Goal: Information Seeking & Learning: Learn about a topic

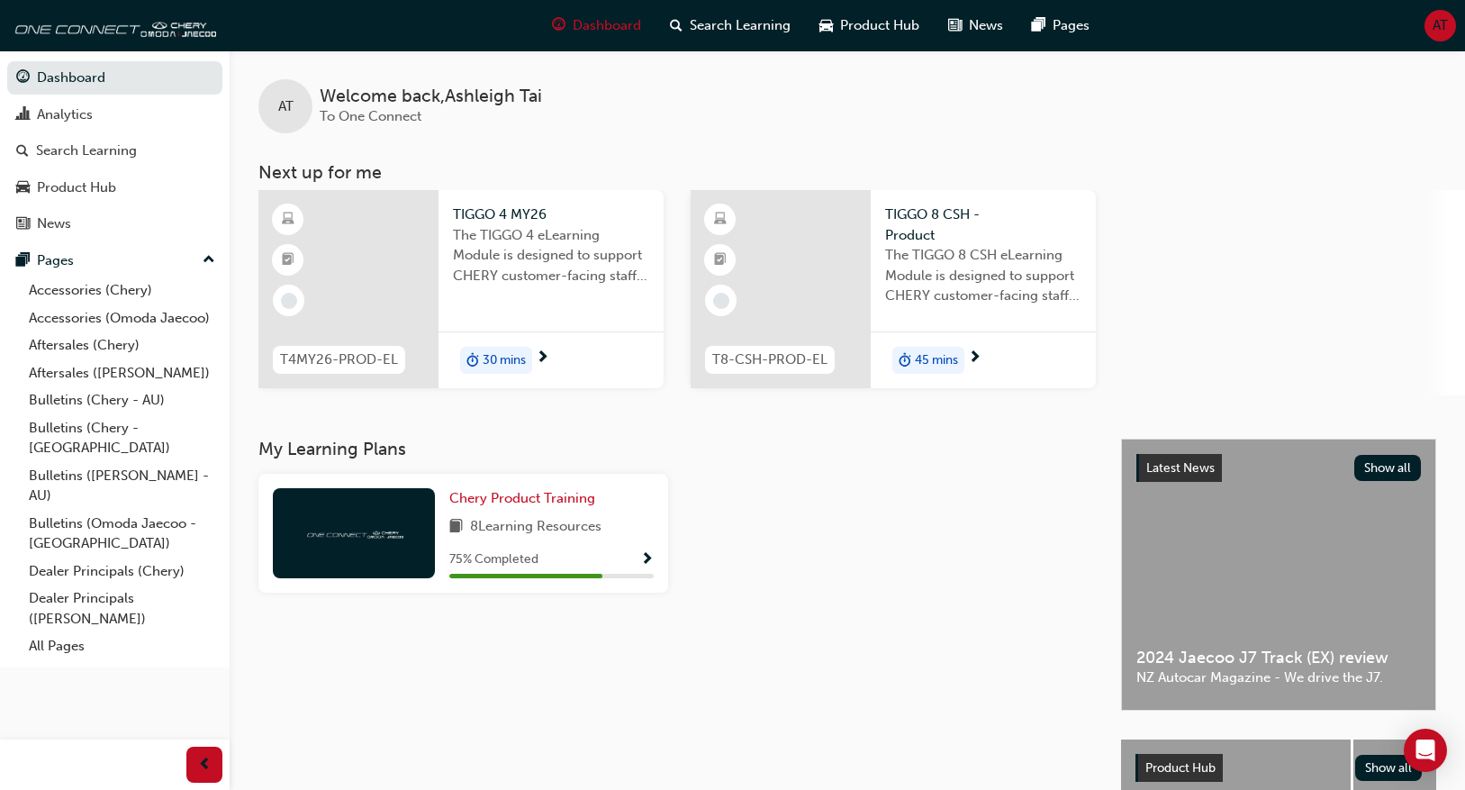
click at [474, 222] on span "TIGGO 4 MY26" at bounding box center [551, 214] width 196 height 21
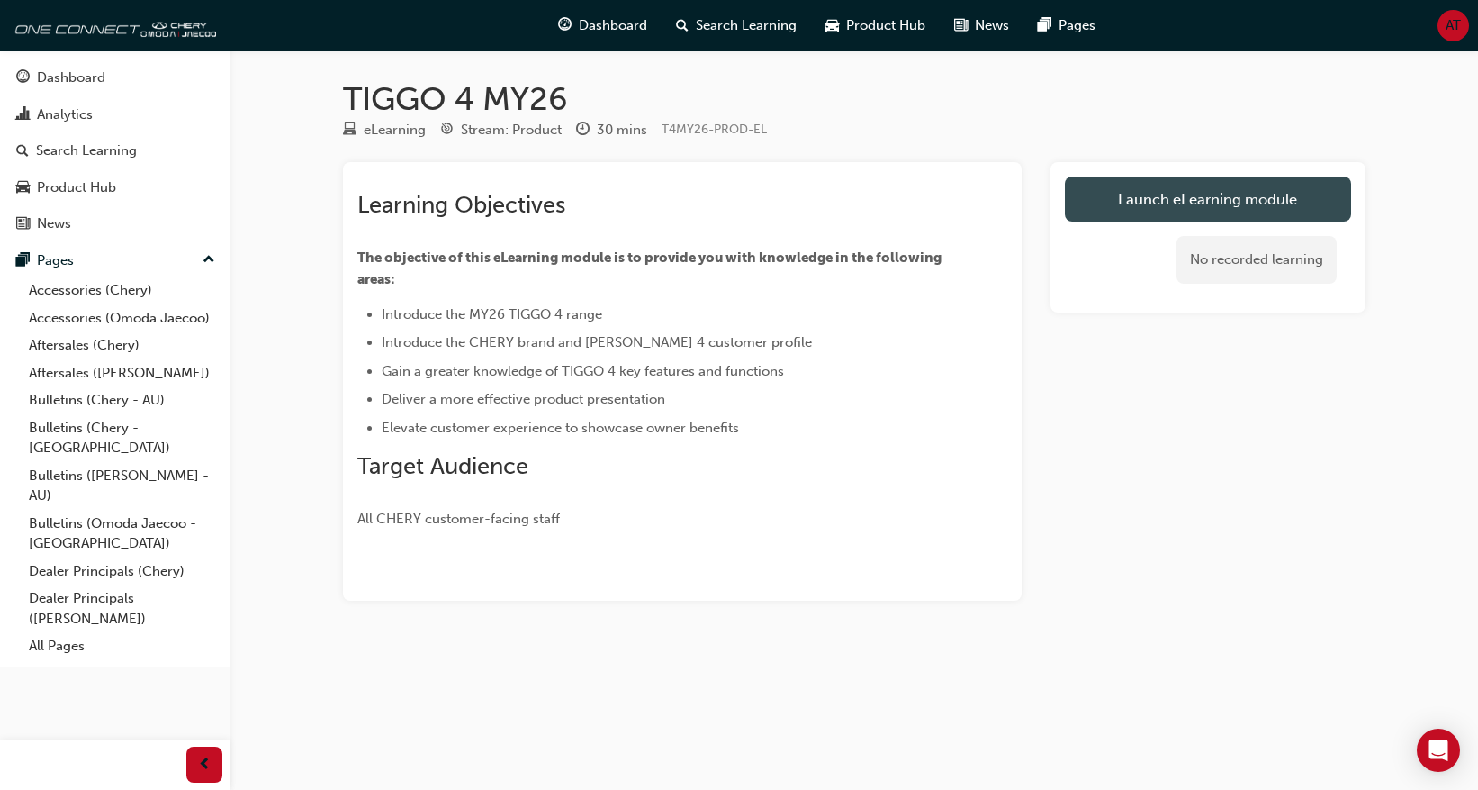
click at [1163, 217] on link "Launch eLearning module" at bounding box center [1208, 198] width 286 height 45
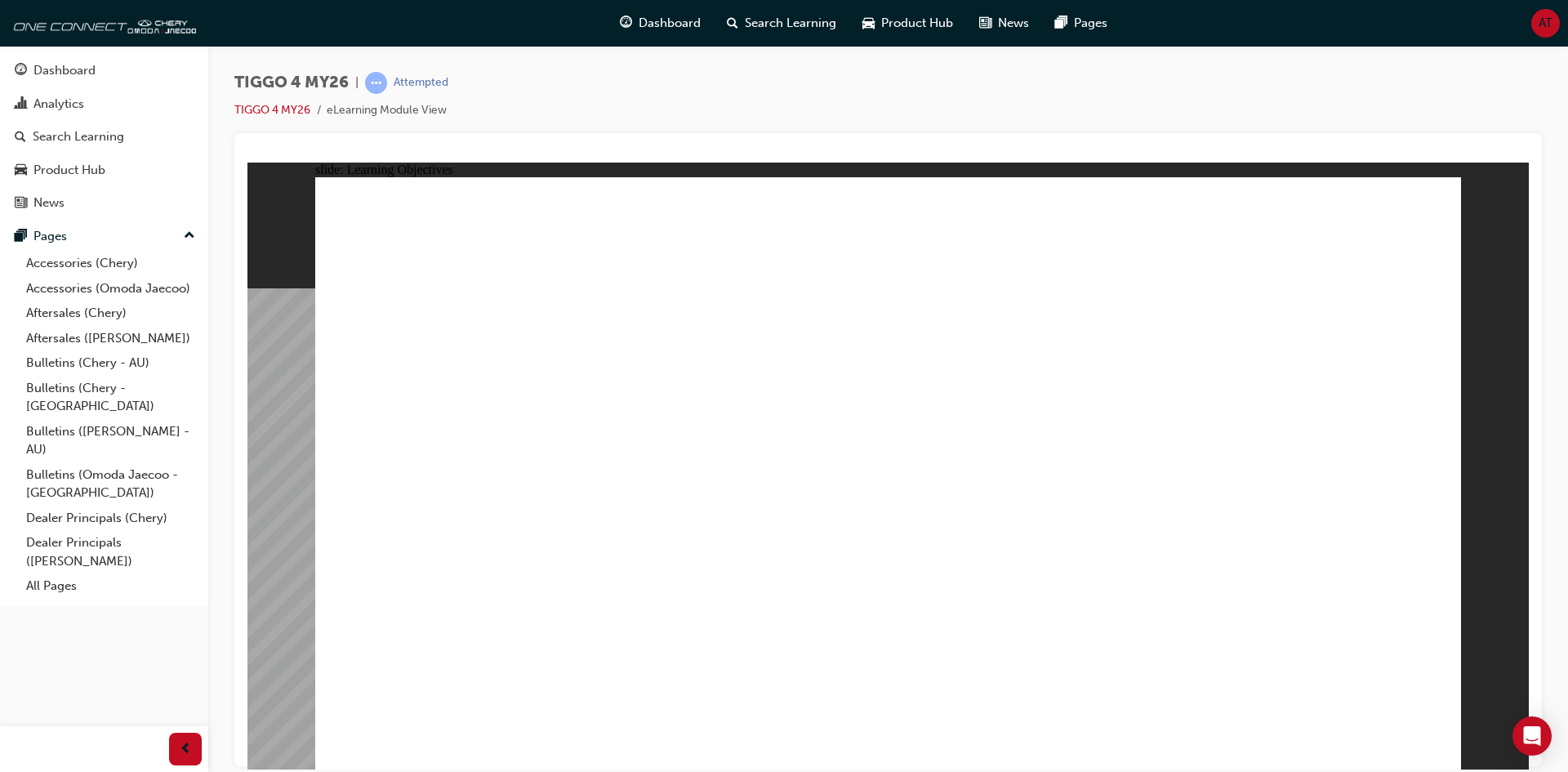
drag, startPoint x: 1265, startPoint y: 648, endPoint x: 1285, endPoint y: 657, distance: 21.9
drag, startPoint x: 1341, startPoint y: 692, endPoint x: 1357, endPoint y: 715, distance: 28.0
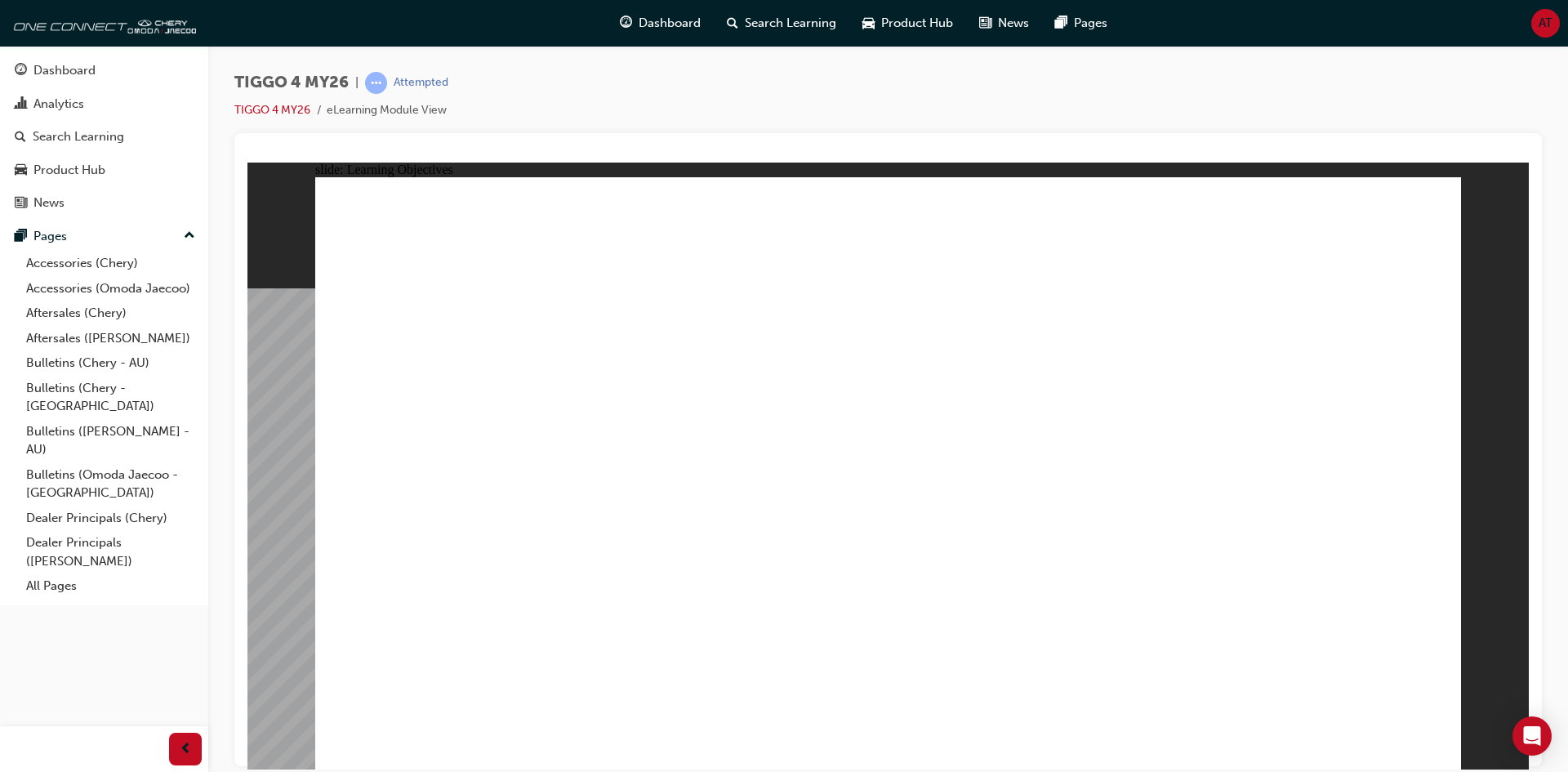
drag, startPoint x: 525, startPoint y: 503, endPoint x: 533, endPoint y: 512, distance: 12.0
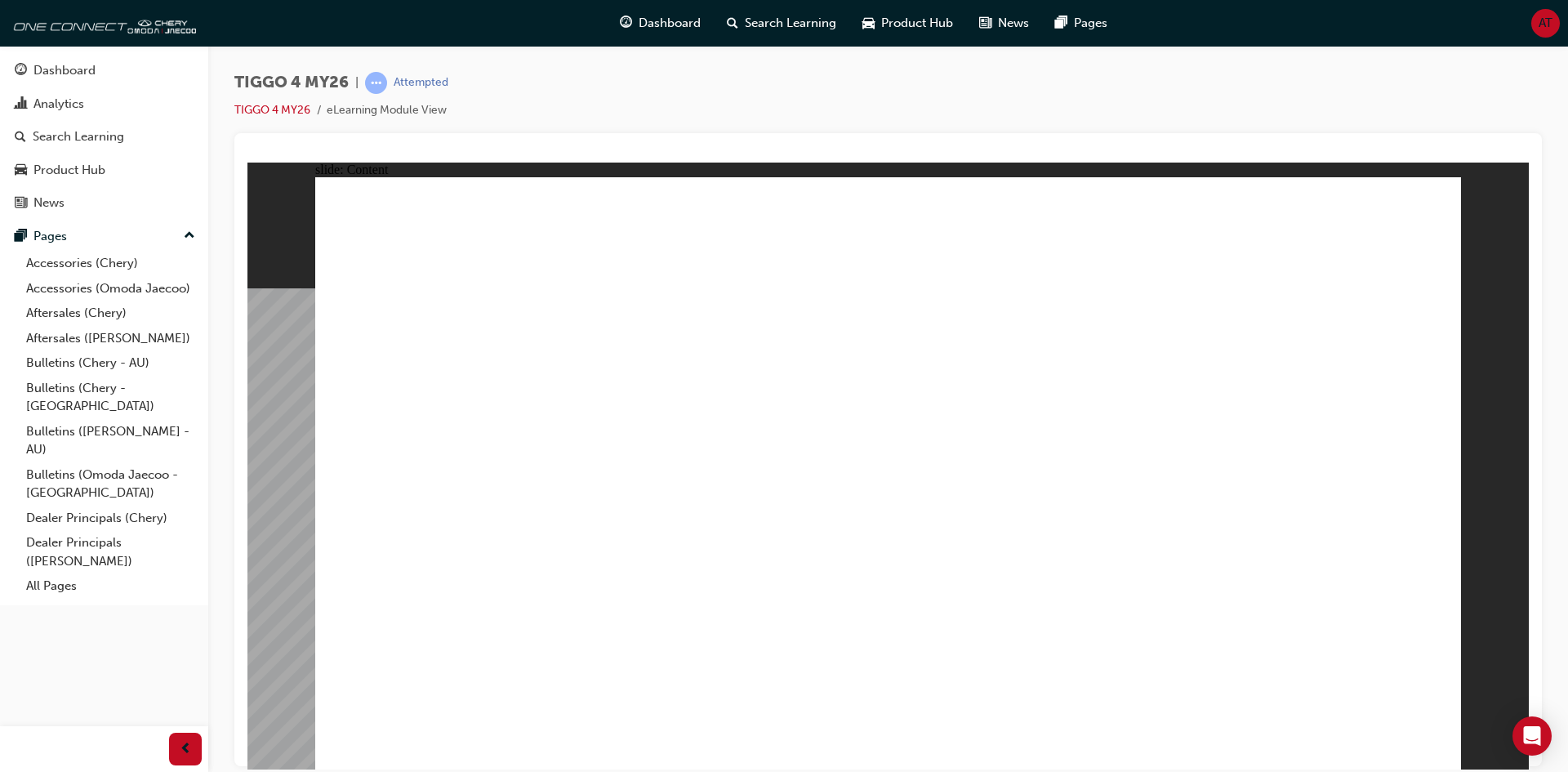
drag, startPoint x: 957, startPoint y: 447, endPoint x: 989, endPoint y: 448, distance: 32.0
drag, startPoint x: 1171, startPoint y: 463, endPoint x: 1110, endPoint y: 471, distance: 61.5
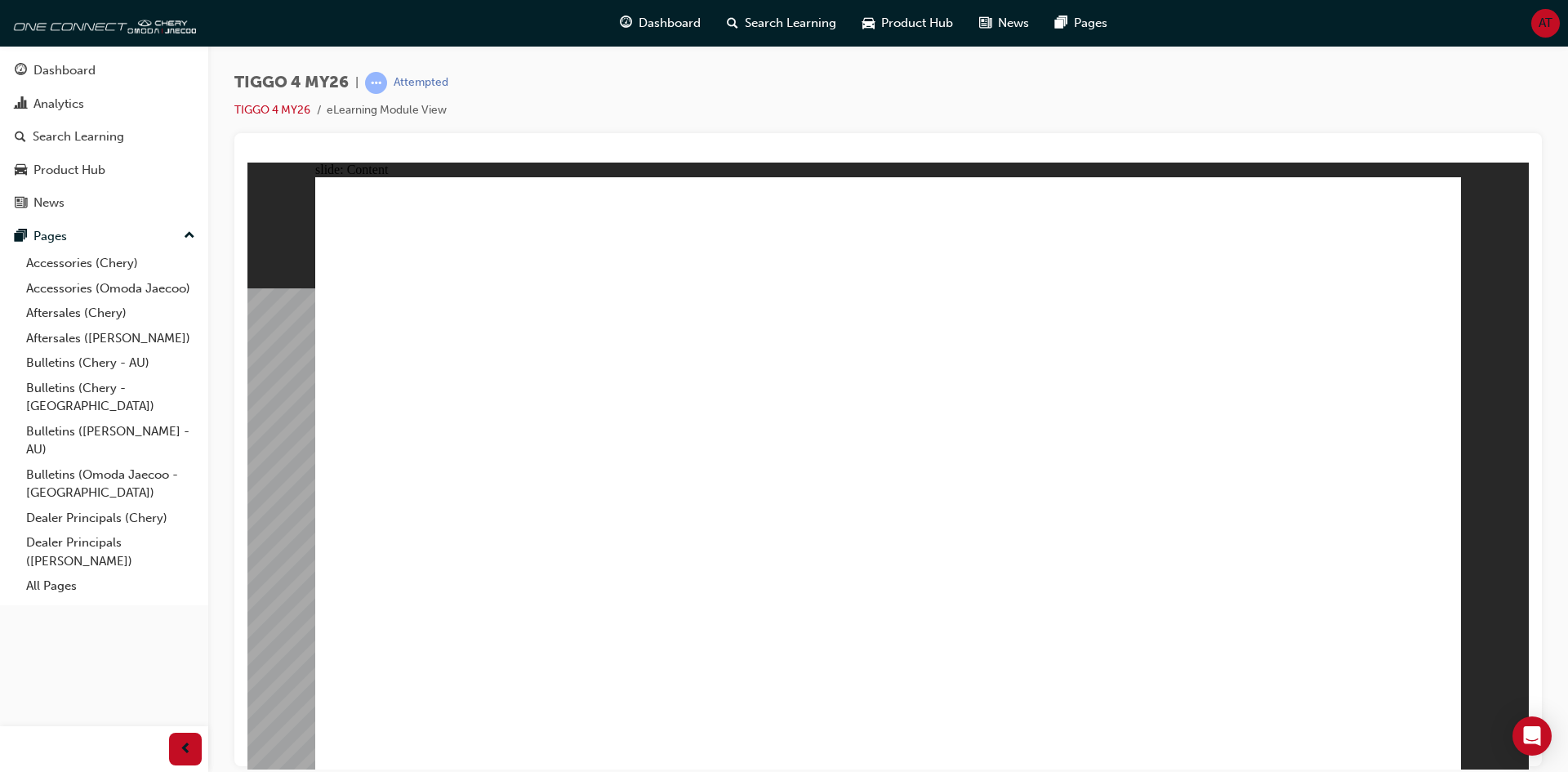
drag, startPoint x: 1455, startPoint y: 663, endPoint x: 1453, endPoint y: 738, distance: 75.0
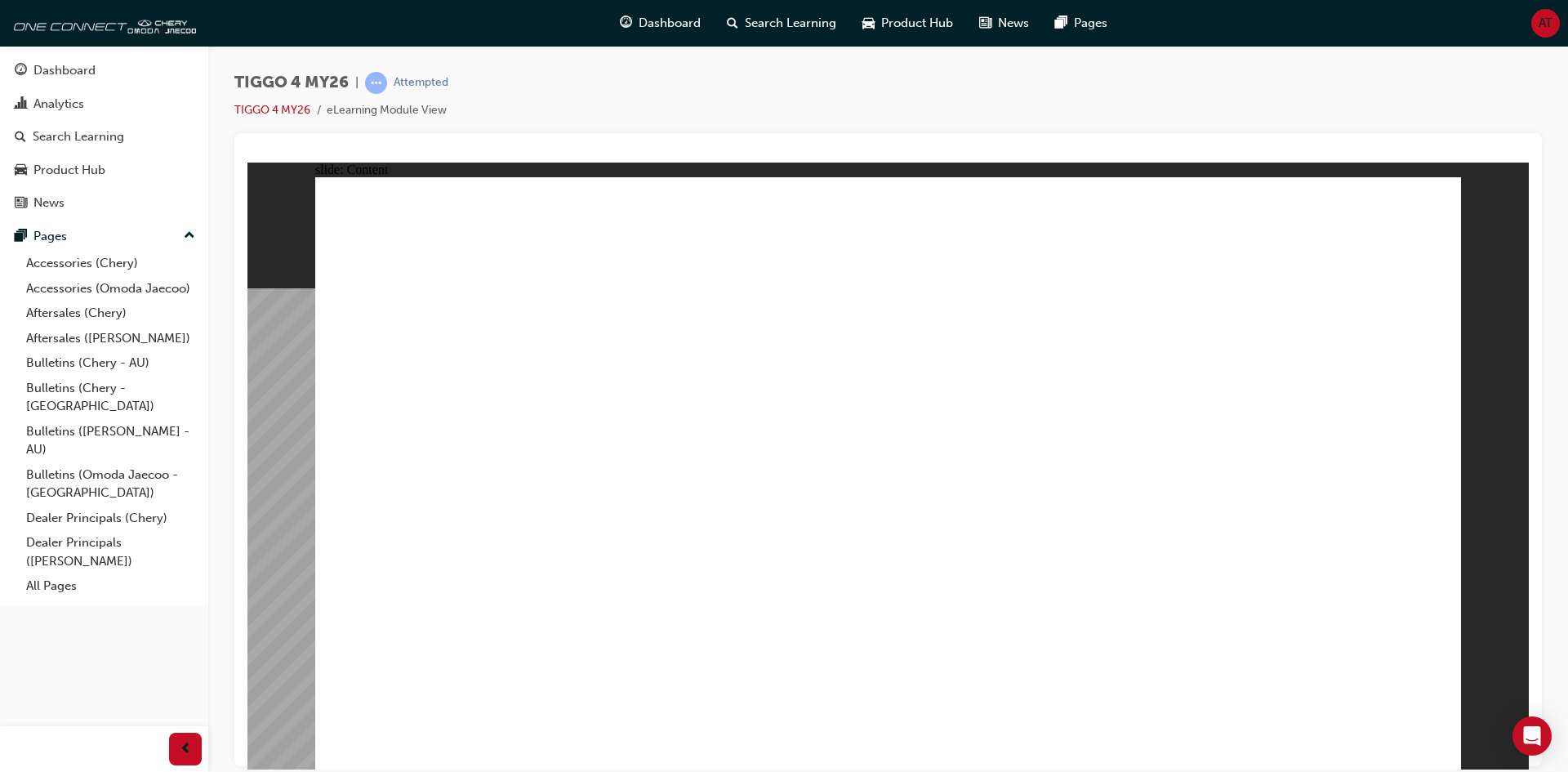
drag, startPoint x: 1416, startPoint y: 747, endPoint x: 1433, endPoint y: 744, distance: 17.3
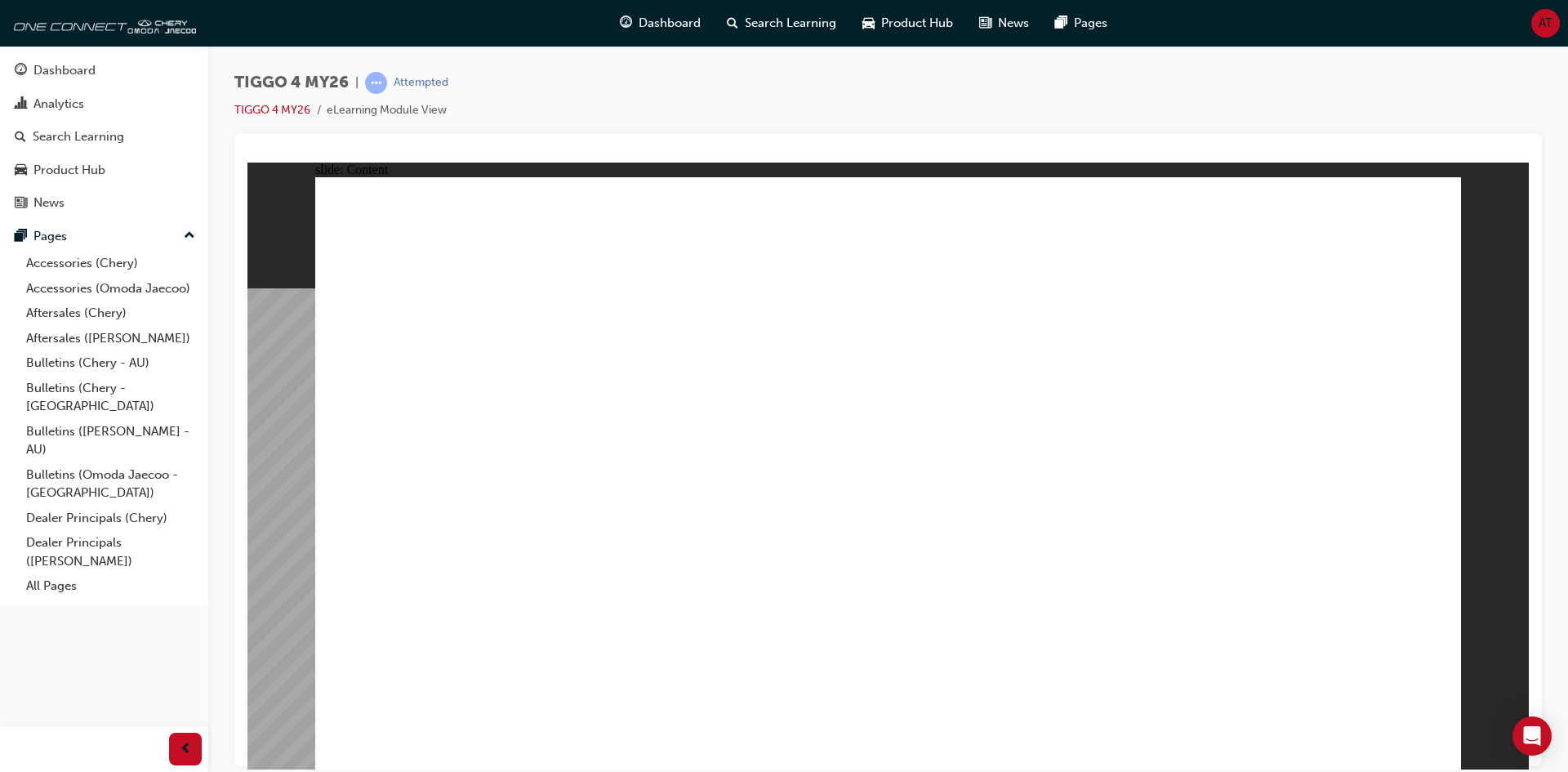
drag, startPoint x: 1424, startPoint y: 743, endPoint x: 1467, endPoint y: 745, distance: 43.0
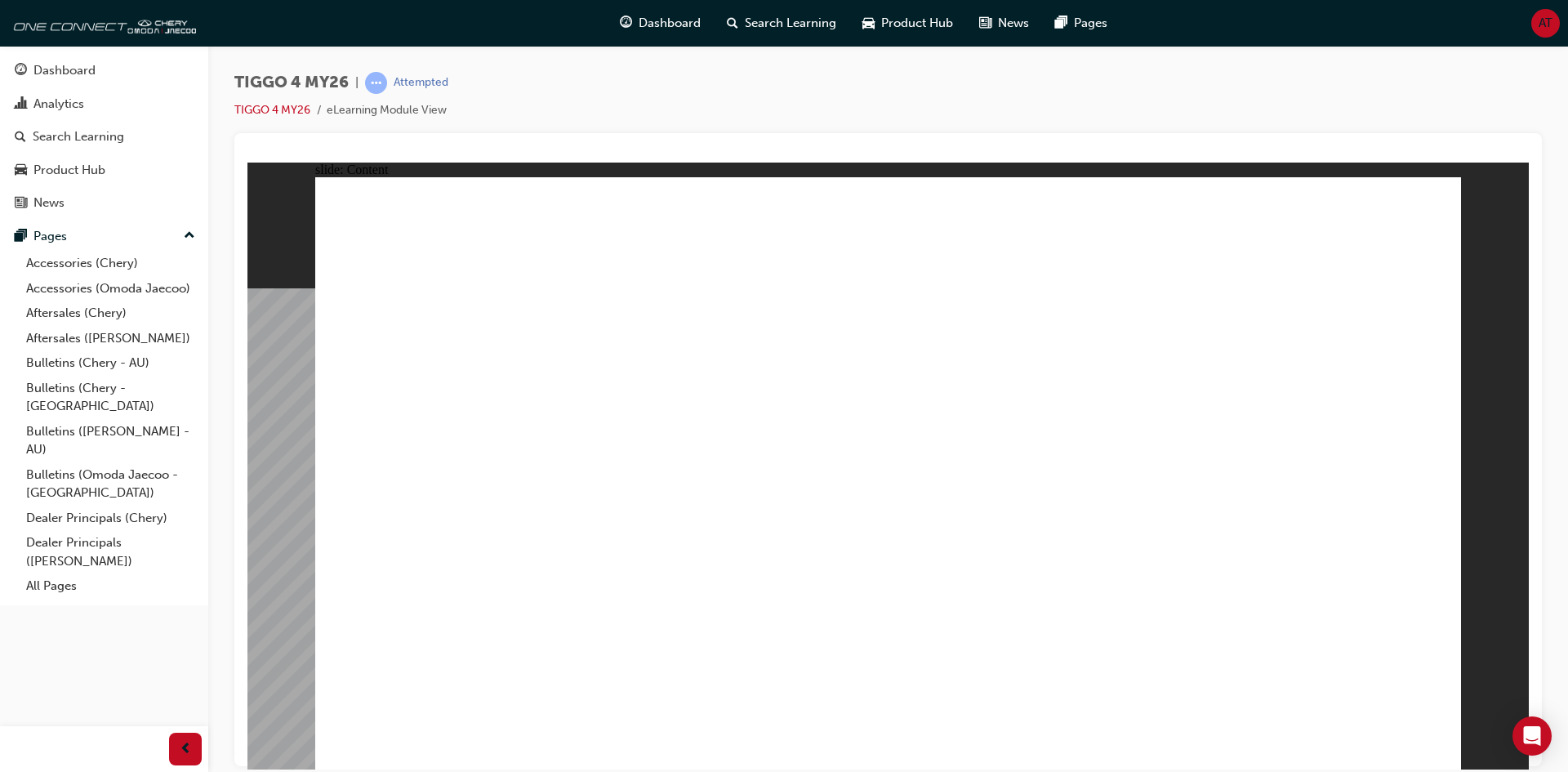
drag, startPoint x: 1087, startPoint y: 470, endPoint x: 1103, endPoint y: 474, distance: 16.5
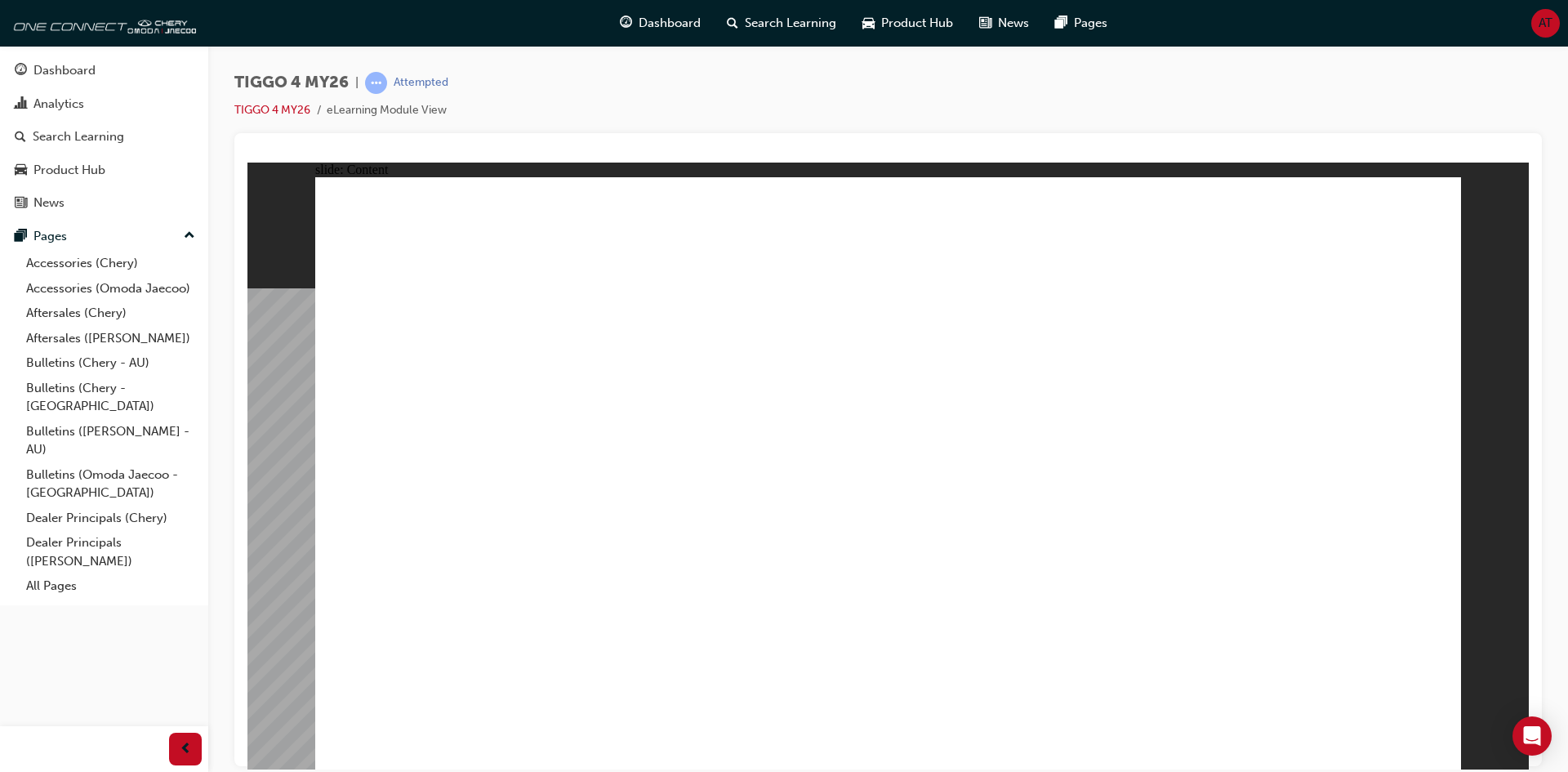
drag, startPoint x: 1432, startPoint y: 738, endPoint x: 1024, endPoint y: 716, distance: 408.6
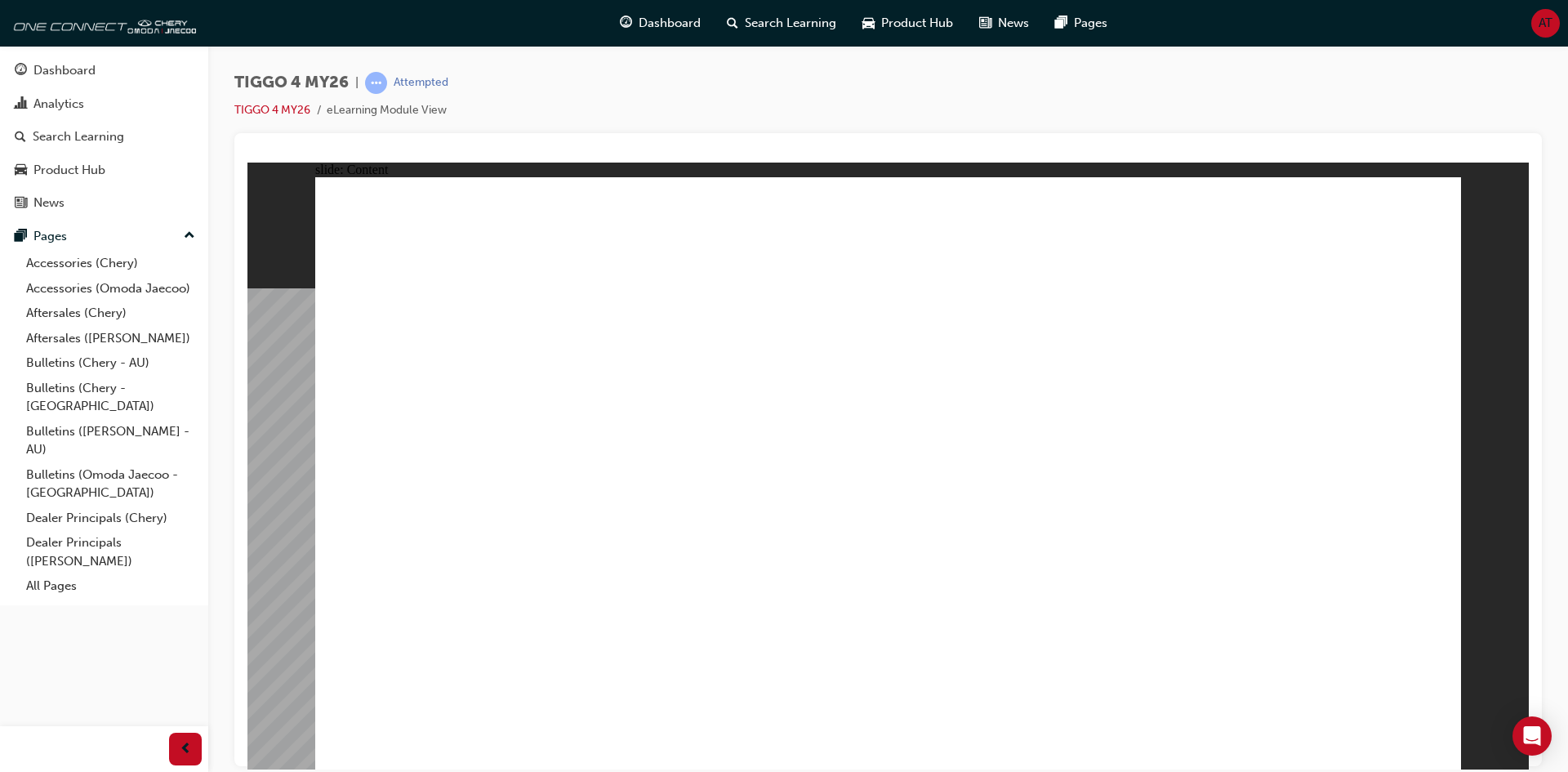
drag, startPoint x: 527, startPoint y: 616, endPoint x: 533, endPoint y: 603, distance: 14.3
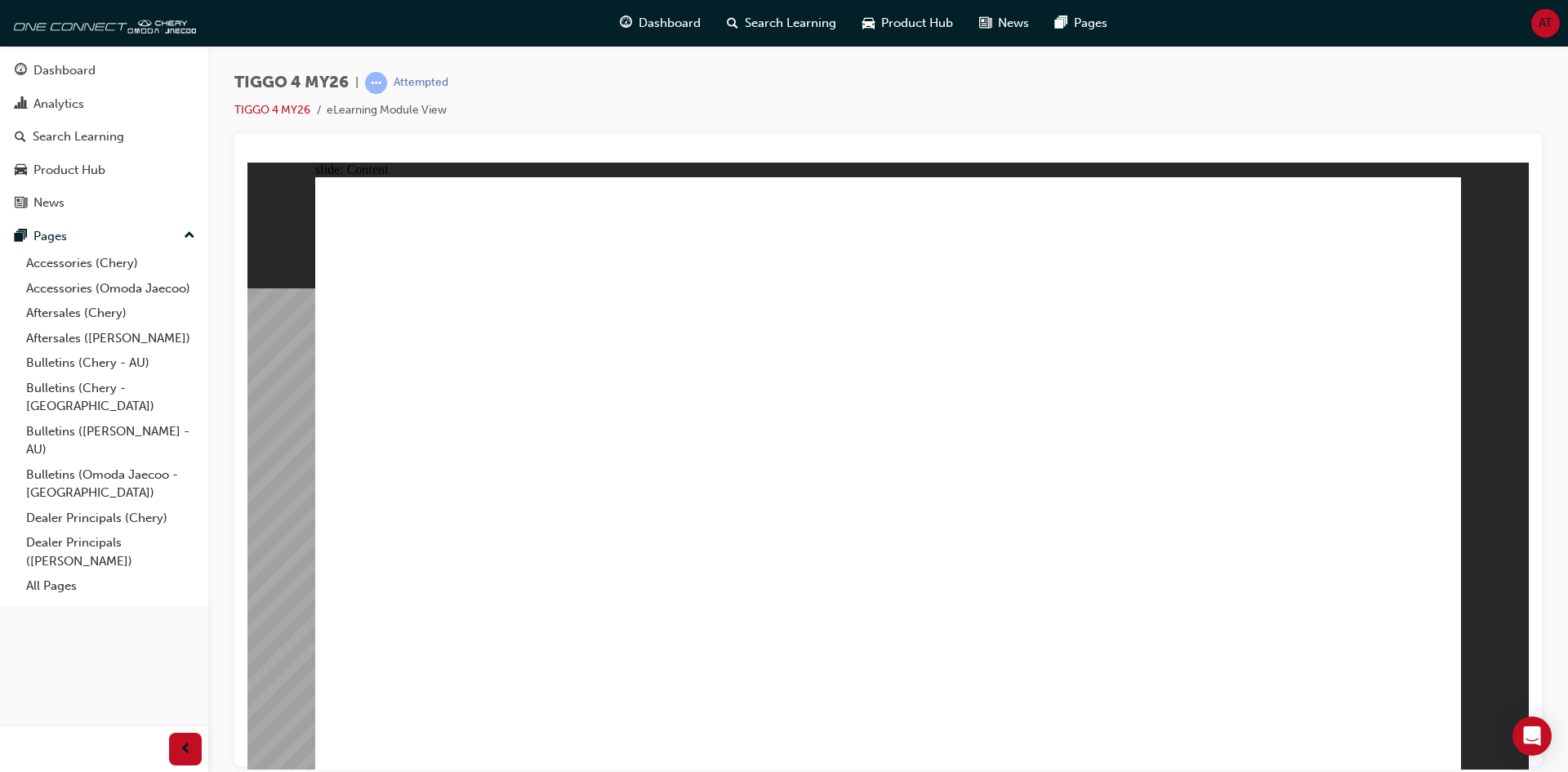
drag, startPoint x: 812, startPoint y: 432, endPoint x: 772, endPoint y: 439, distance: 40.6
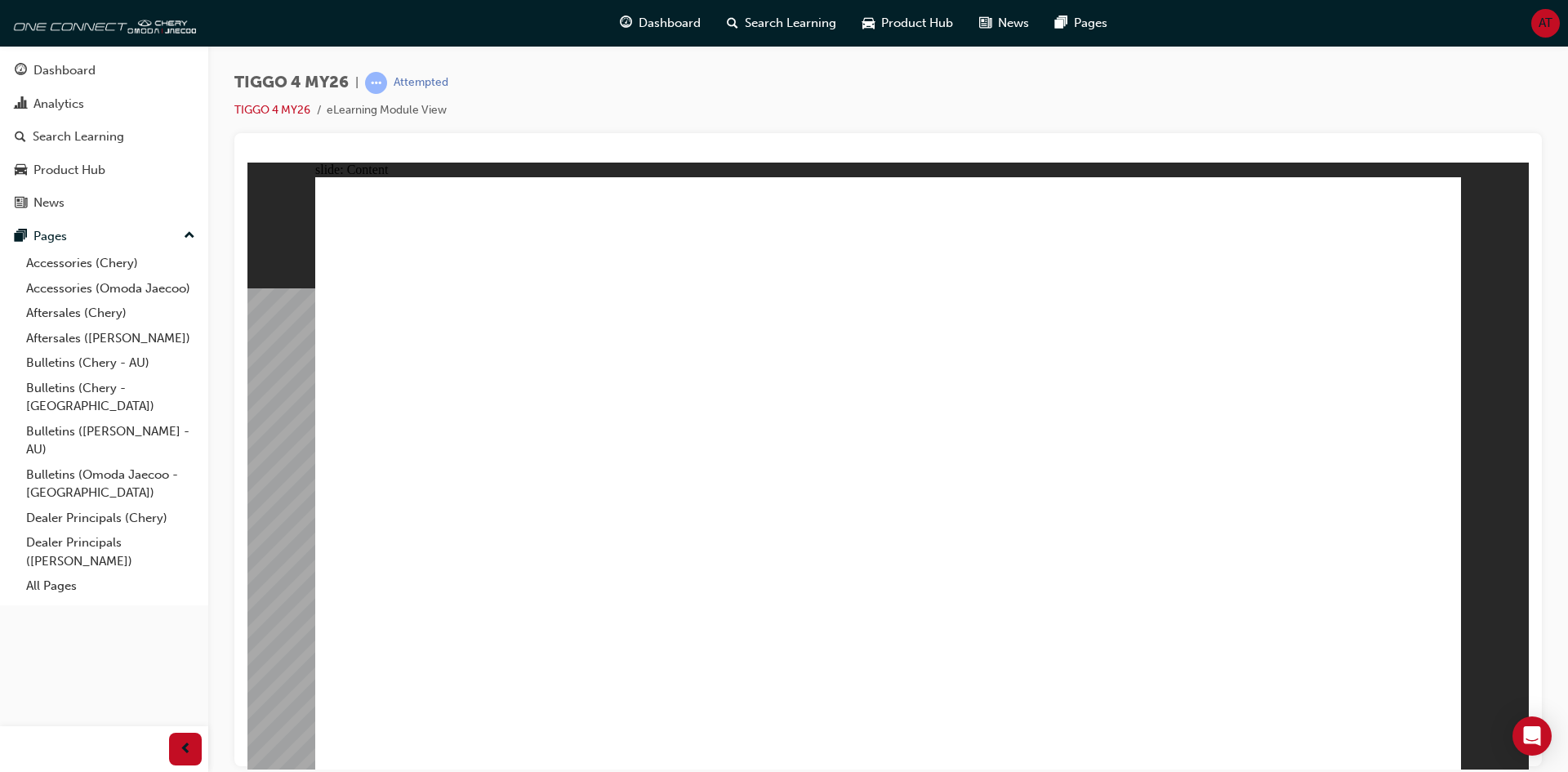
drag, startPoint x: 763, startPoint y: 515, endPoint x: 788, endPoint y: 516, distance: 25.0
drag, startPoint x: 834, startPoint y: 518, endPoint x: 876, endPoint y: 519, distance: 42.0
drag, startPoint x: 876, startPoint y: 519, endPoint x: 772, endPoint y: 431, distance: 136.2
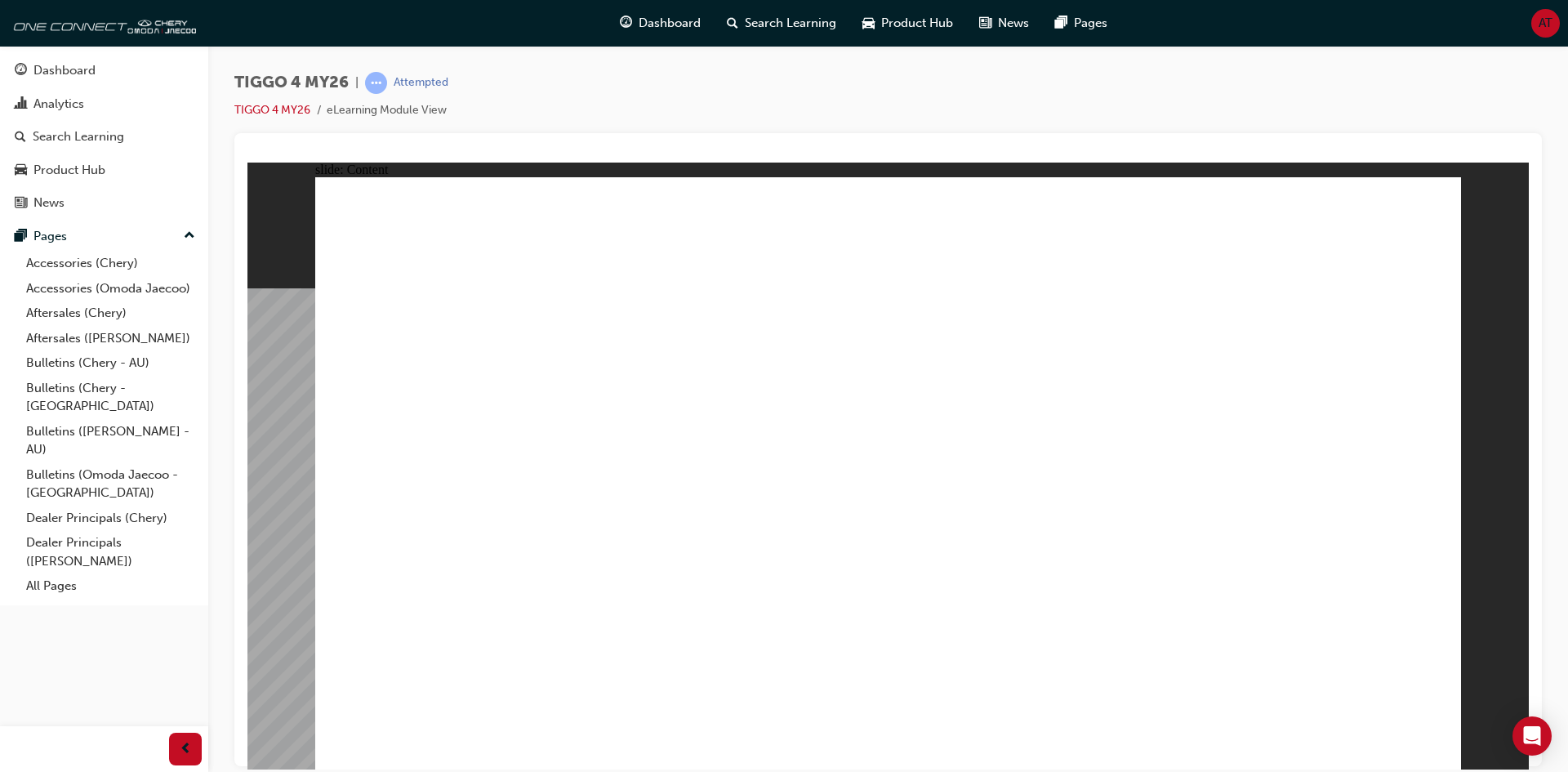
drag, startPoint x: 772, startPoint y: 431, endPoint x: 741, endPoint y: 429, distance: 31.1
drag, startPoint x: 716, startPoint y: 513, endPoint x: 723, endPoint y: 595, distance: 82.3
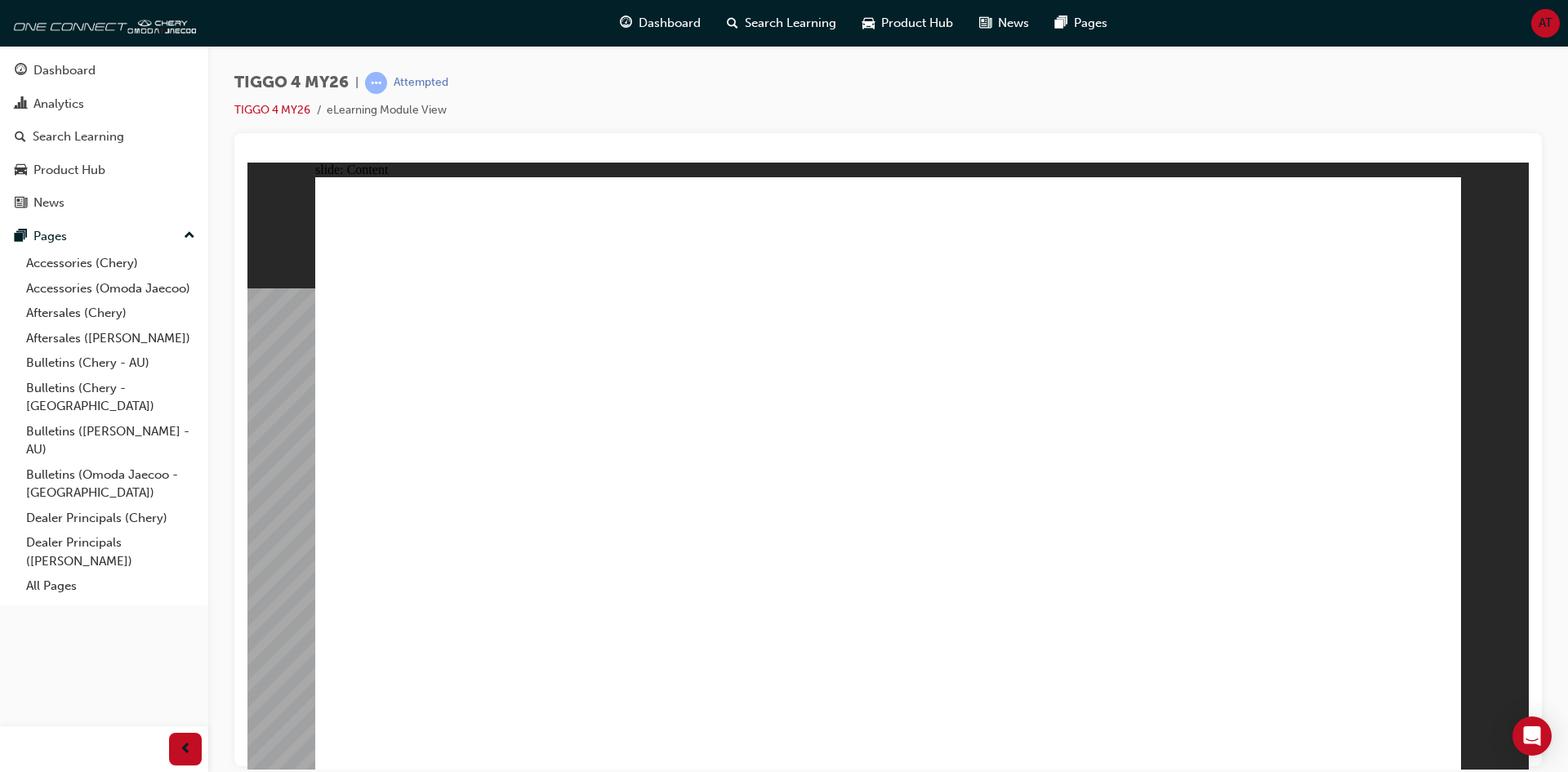
drag, startPoint x: 833, startPoint y: 625, endPoint x: 865, endPoint y: 625, distance: 32.0
drag, startPoint x: 891, startPoint y: 593, endPoint x: 897, endPoint y: 562, distance: 31.6
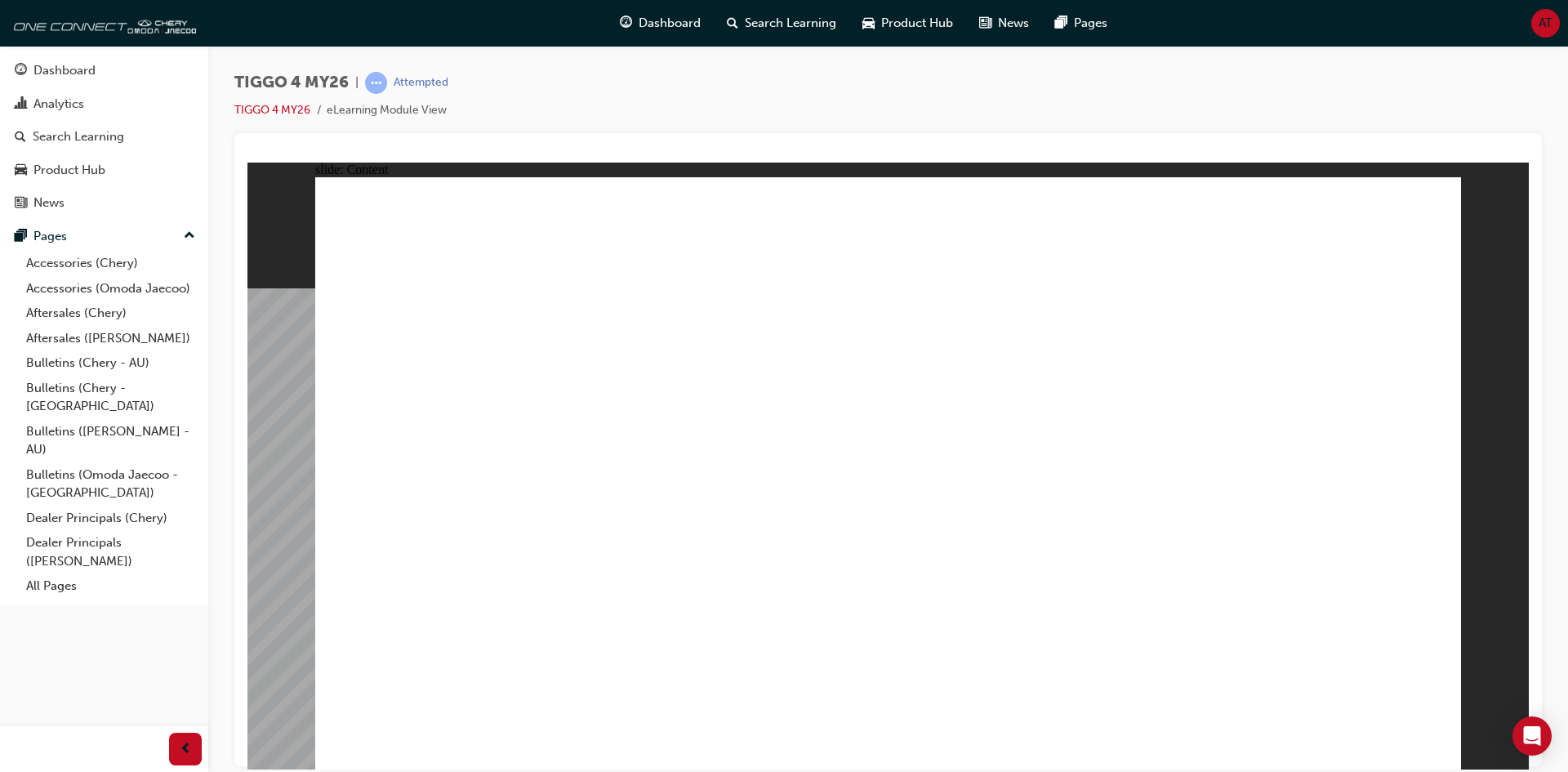
drag, startPoint x: 909, startPoint y: 495, endPoint x: 912, endPoint y: 486, distance: 9.5
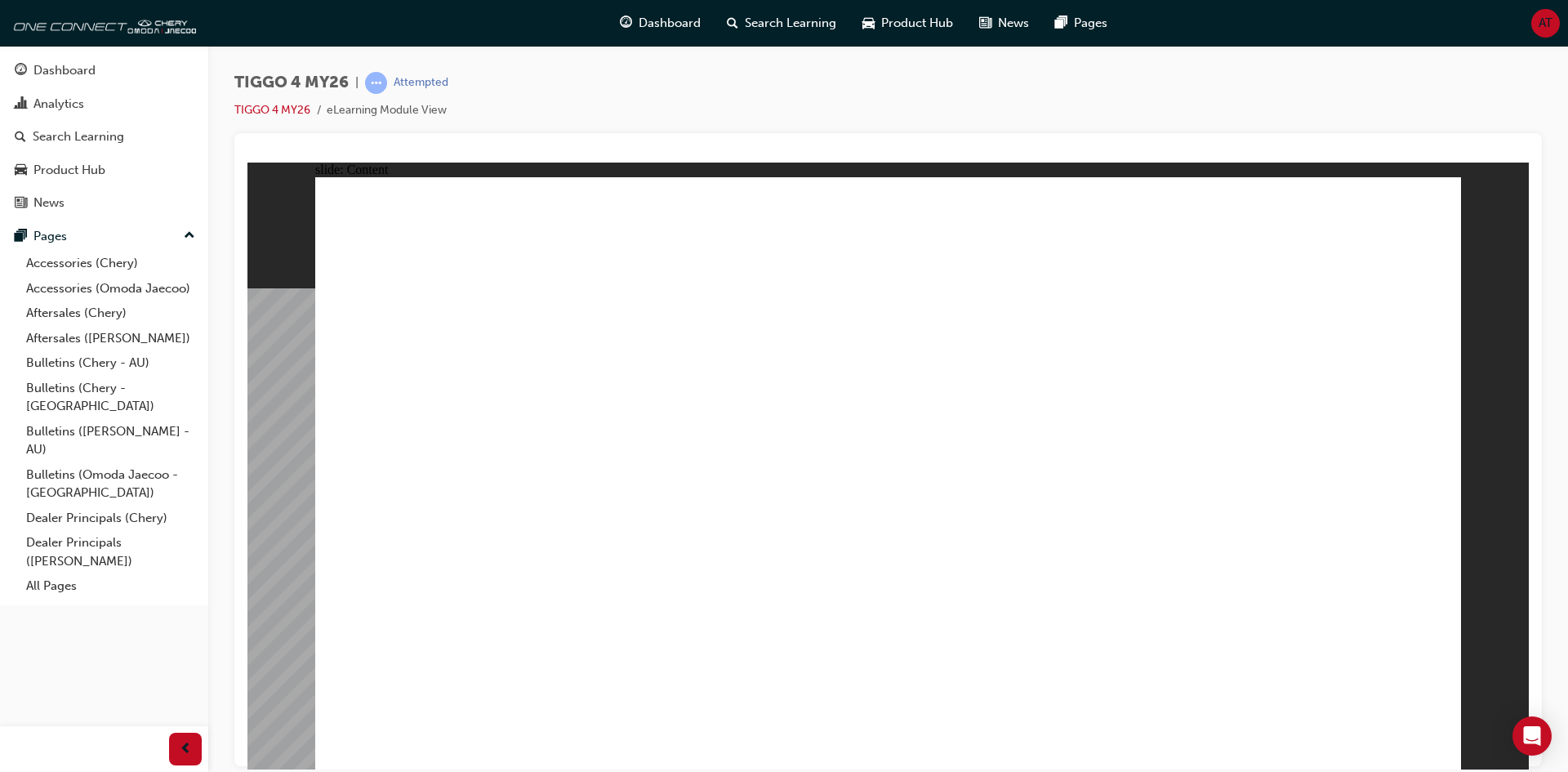
drag, startPoint x: 901, startPoint y: 599, endPoint x: 898, endPoint y: 608, distance: 9.5
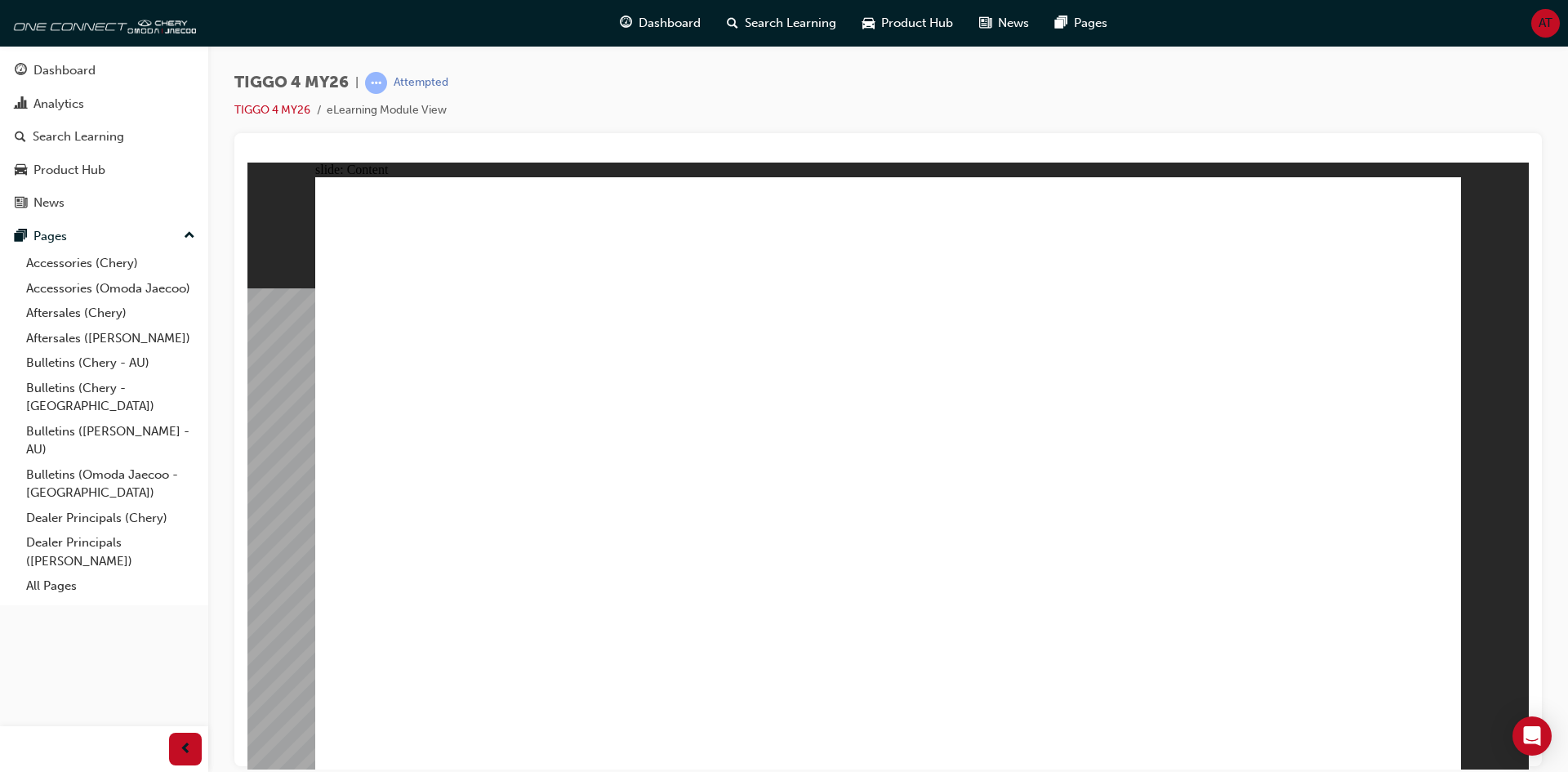
drag, startPoint x: 978, startPoint y: 497, endPoint x: 1005, endPoint y: 496, distance: 27.0
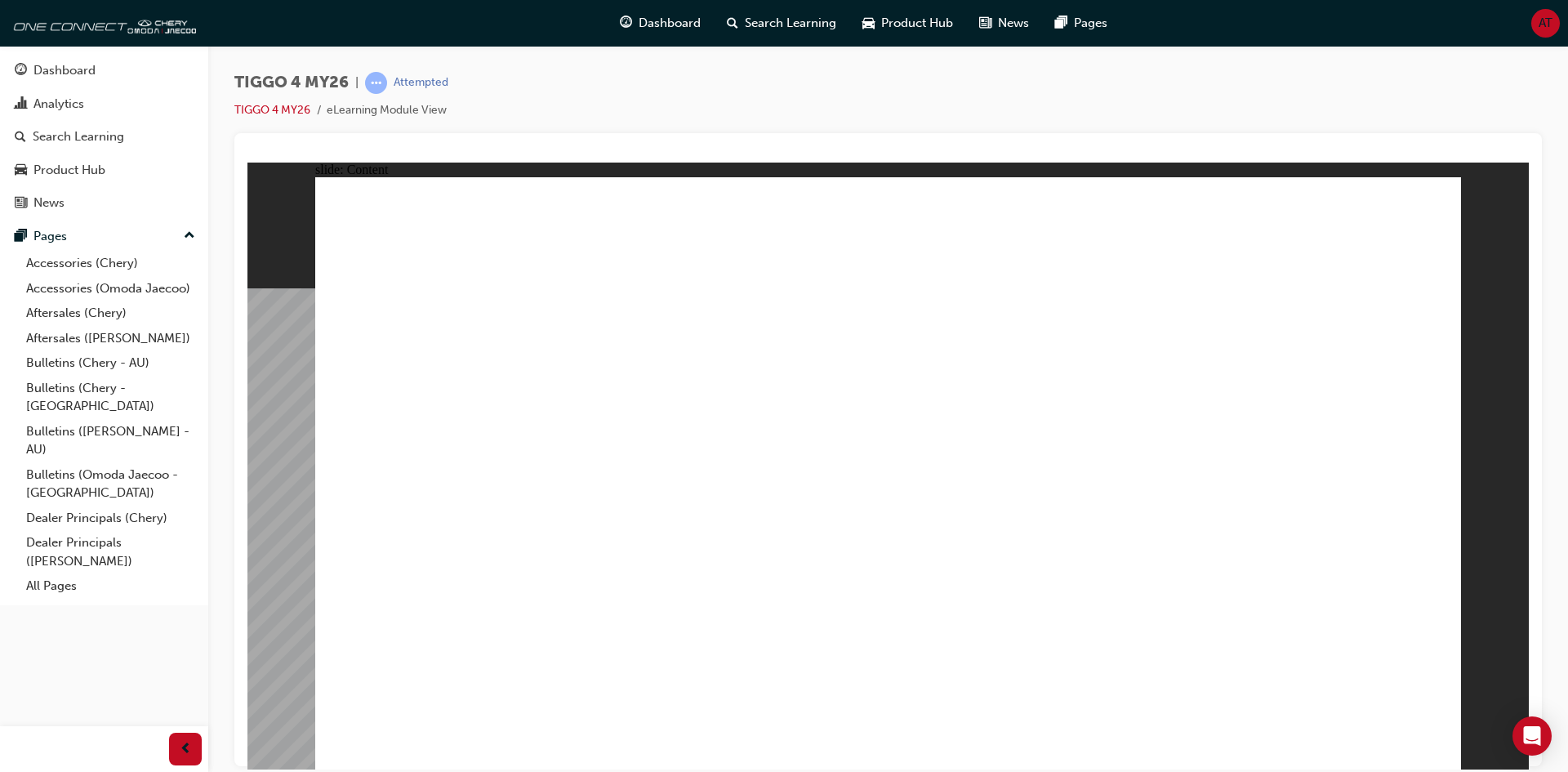
click at [1340, 716] on span "Rectangle 1 TIGGO 4 TECHNOLOGY Line 1 Rectangle 1 MENU RESOURCES left-arrow.png…" at bounding box center [888, 479] width 1145 height 607
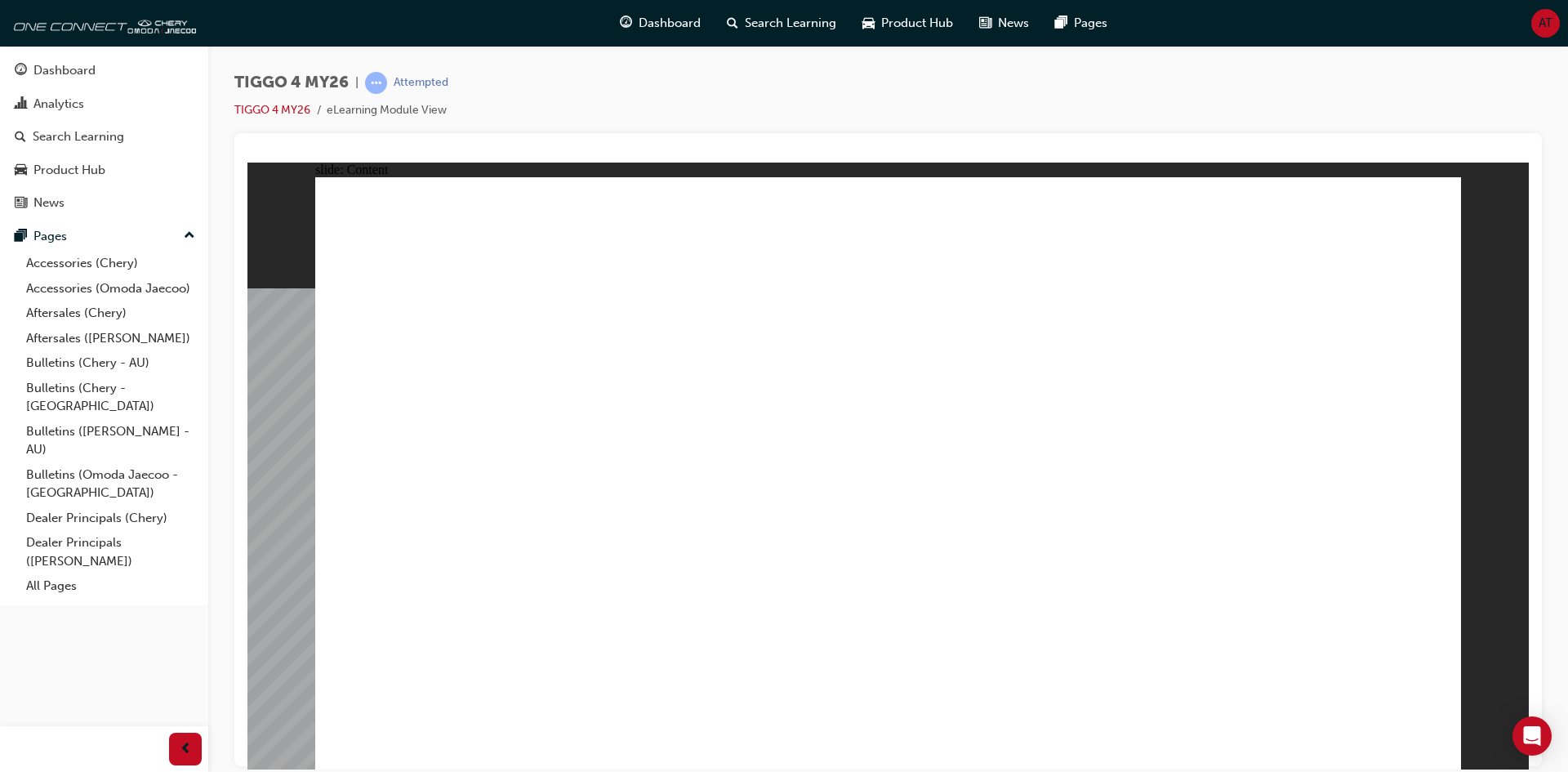
drag, startPoint x: 1422, startPoint y: 738, endPoint x: 1407, endPoint y: 725, distance: 19.8
click at [1340, 372] on div "slide: Content Rectangle 1 Rectangle 1 close.png Swipe down for HVAC controls a…" at bounding box center [888, 464] width 1281 height 607
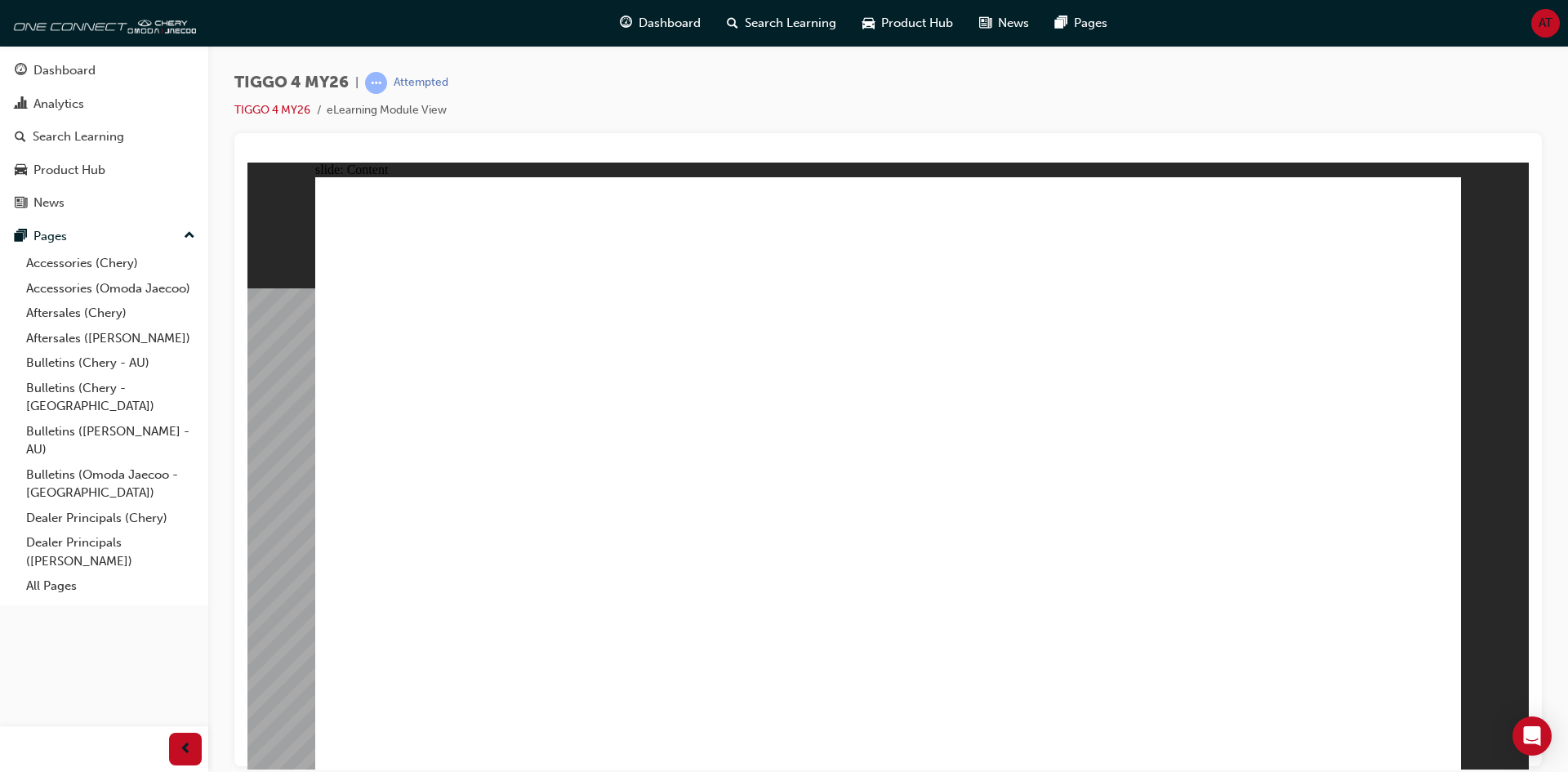
drag, startPoint x: 1343, startPoint y: 451, endPoint x: 1461, endPoint y: 443, distance: 118.3
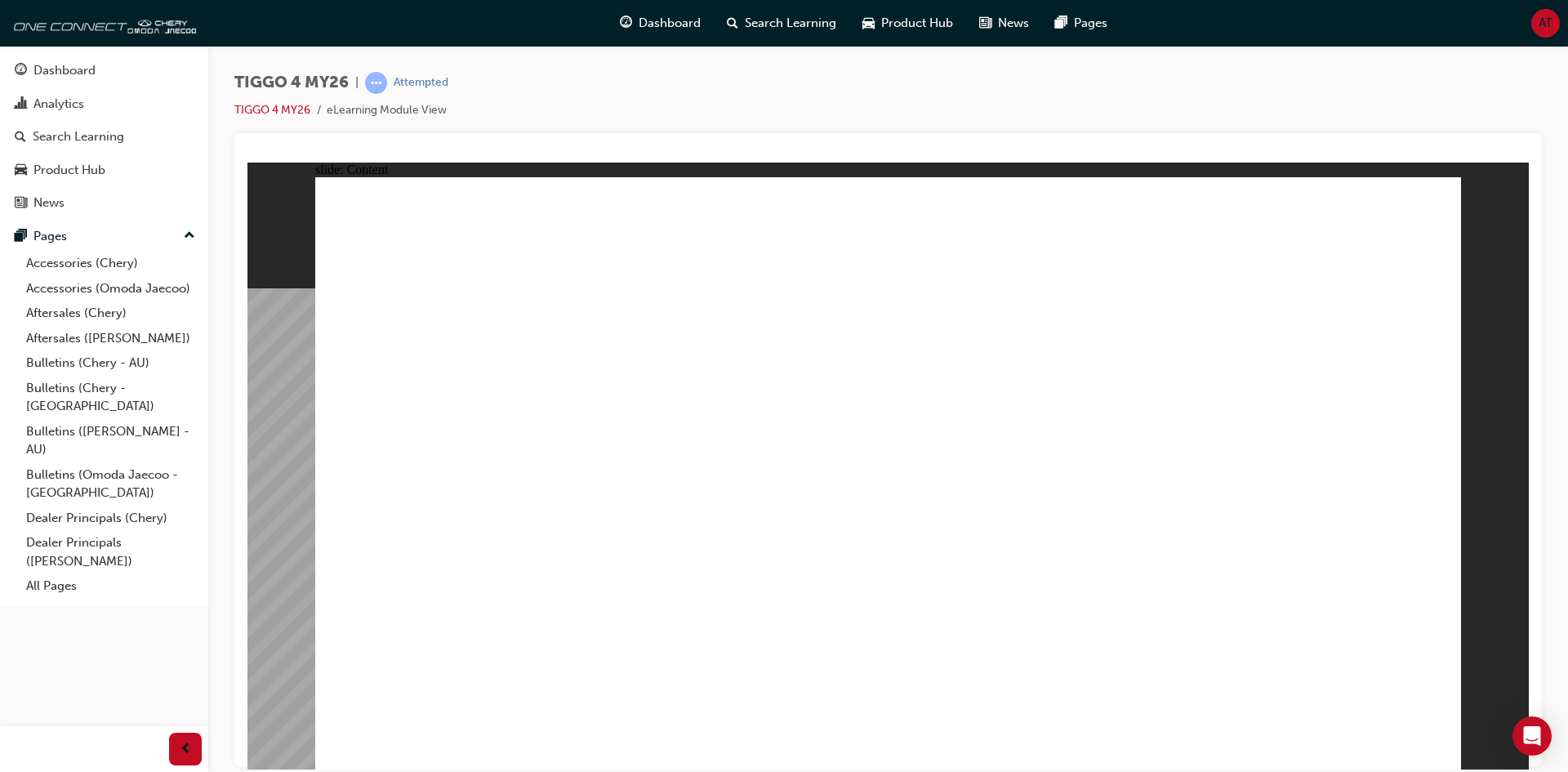
drag, startPoint x: 1340, startPoint y: 561, endPoint x: 1343, endPoint y: 543, distance: 18.2
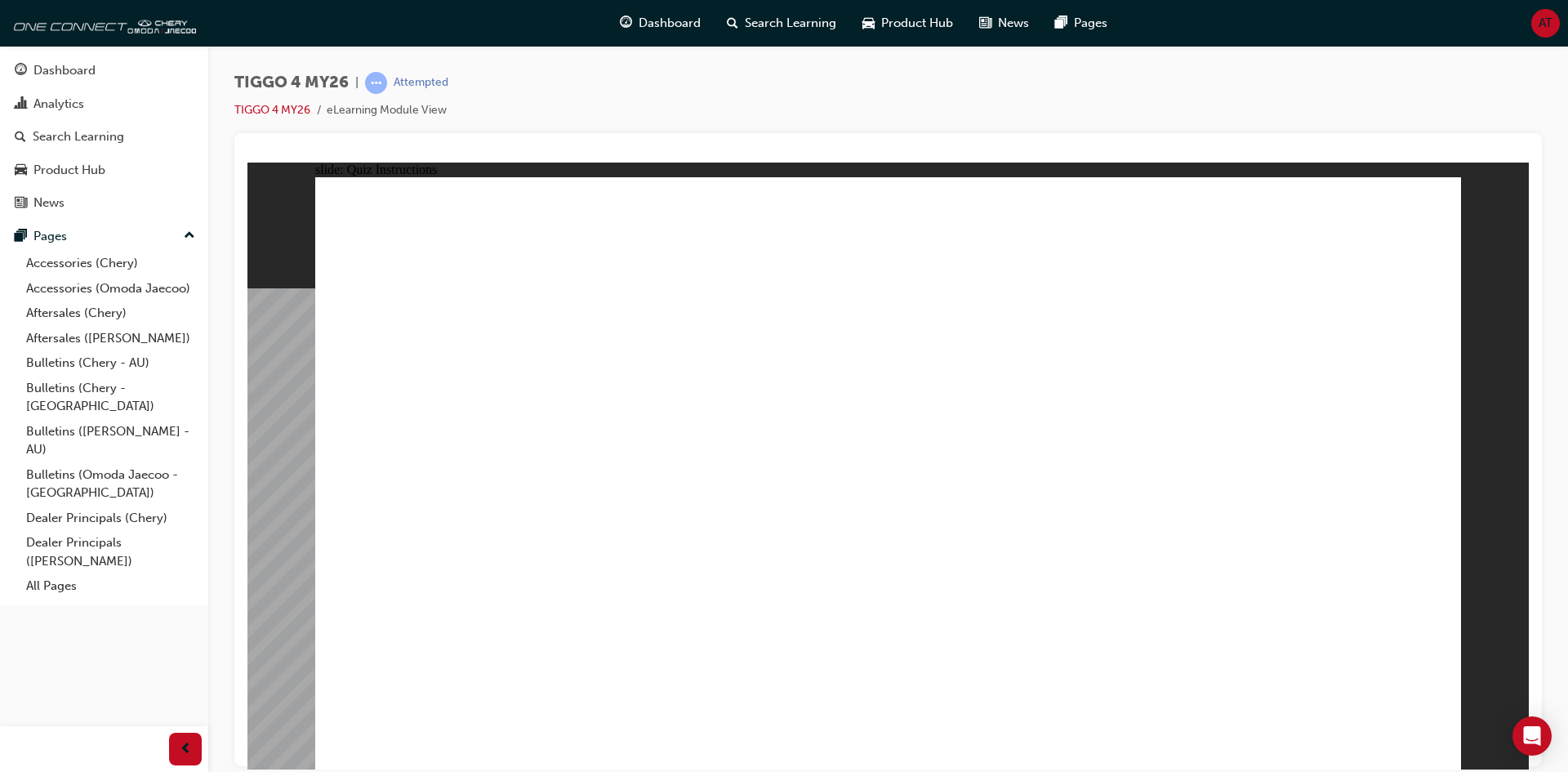
radio input "true"
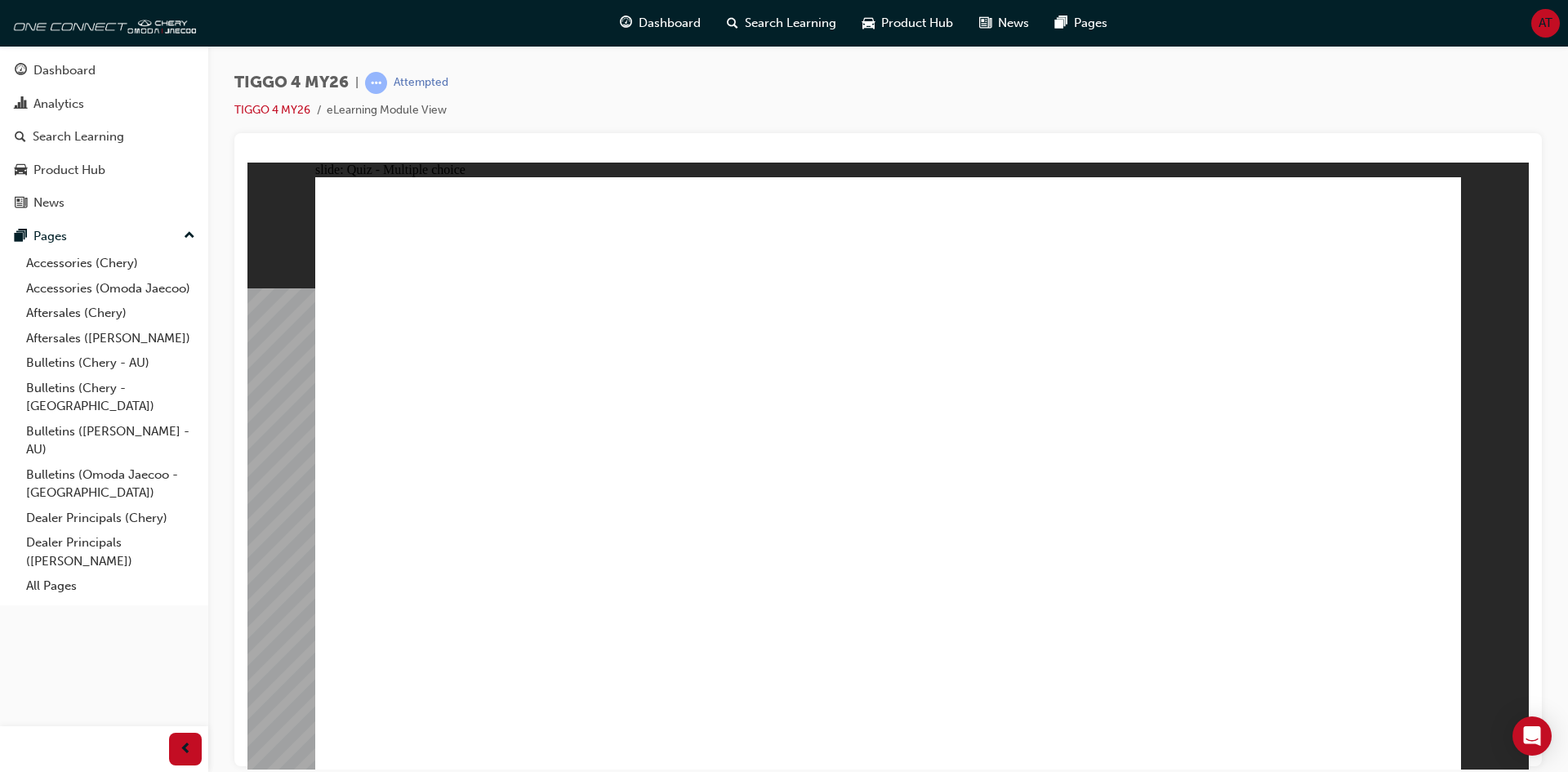
drag, startPoint x: 825, startPoint y: 372, endPoint x: 1047, endPoint y: 593, distance: 313.2
drag, startPoint x: 658, startPoint y: 386, endPoint x: 657, endPoint y: 621, distance: 235.0
drag, startPoint x: 1076, startPoint y: 369, endPoint x: 424, endPoint y: 603, distance: 692.7
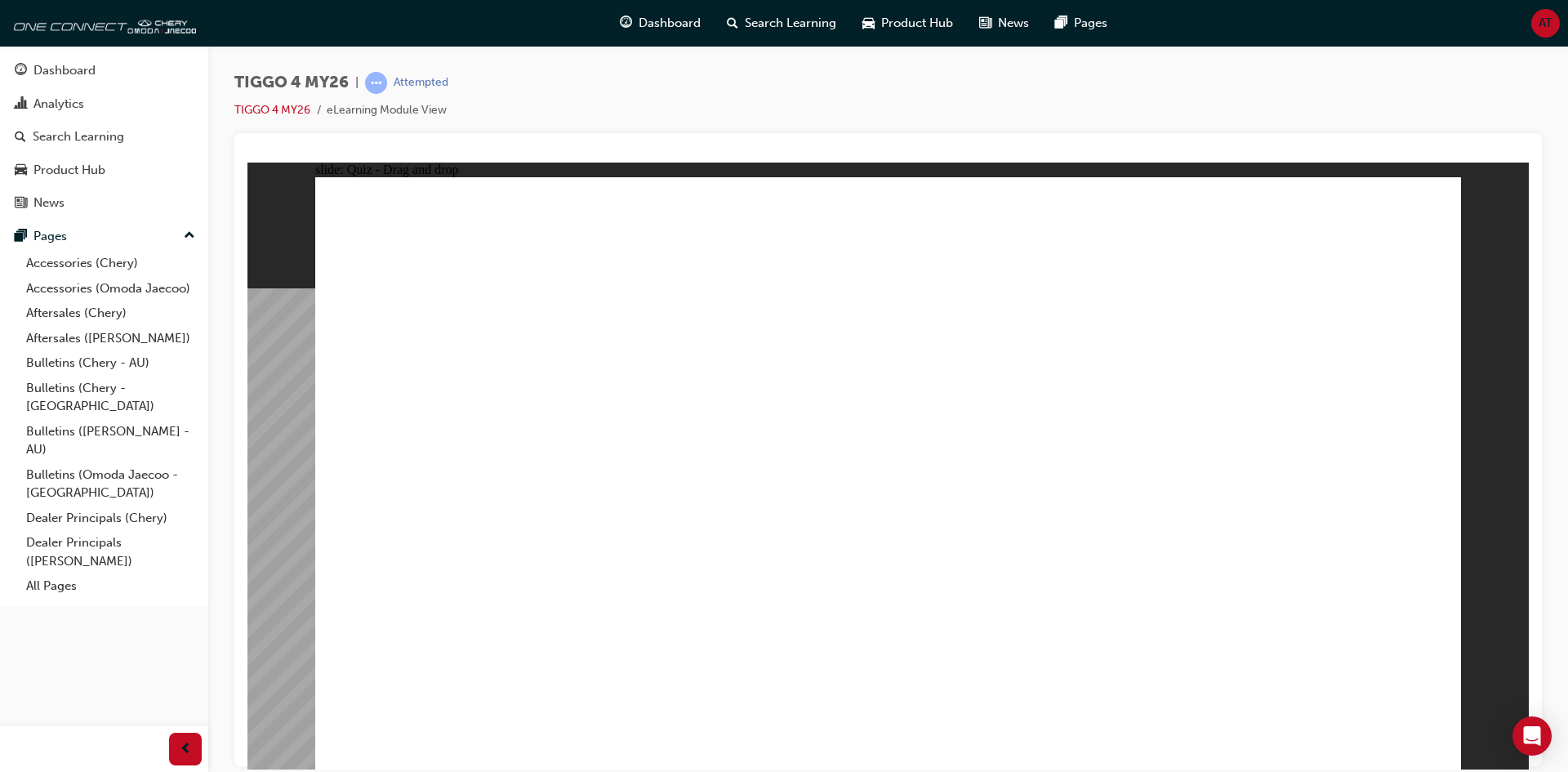
drag, startPoint x: 1307, startPoint y: 393, endPoint x: 1283, endPoint y: 593, distance: 201.4
drag, startPoint x: 465, startPoint y: 378, endPoint x: 925, endPoint y: 611, distance: 515.6
radio input "true"
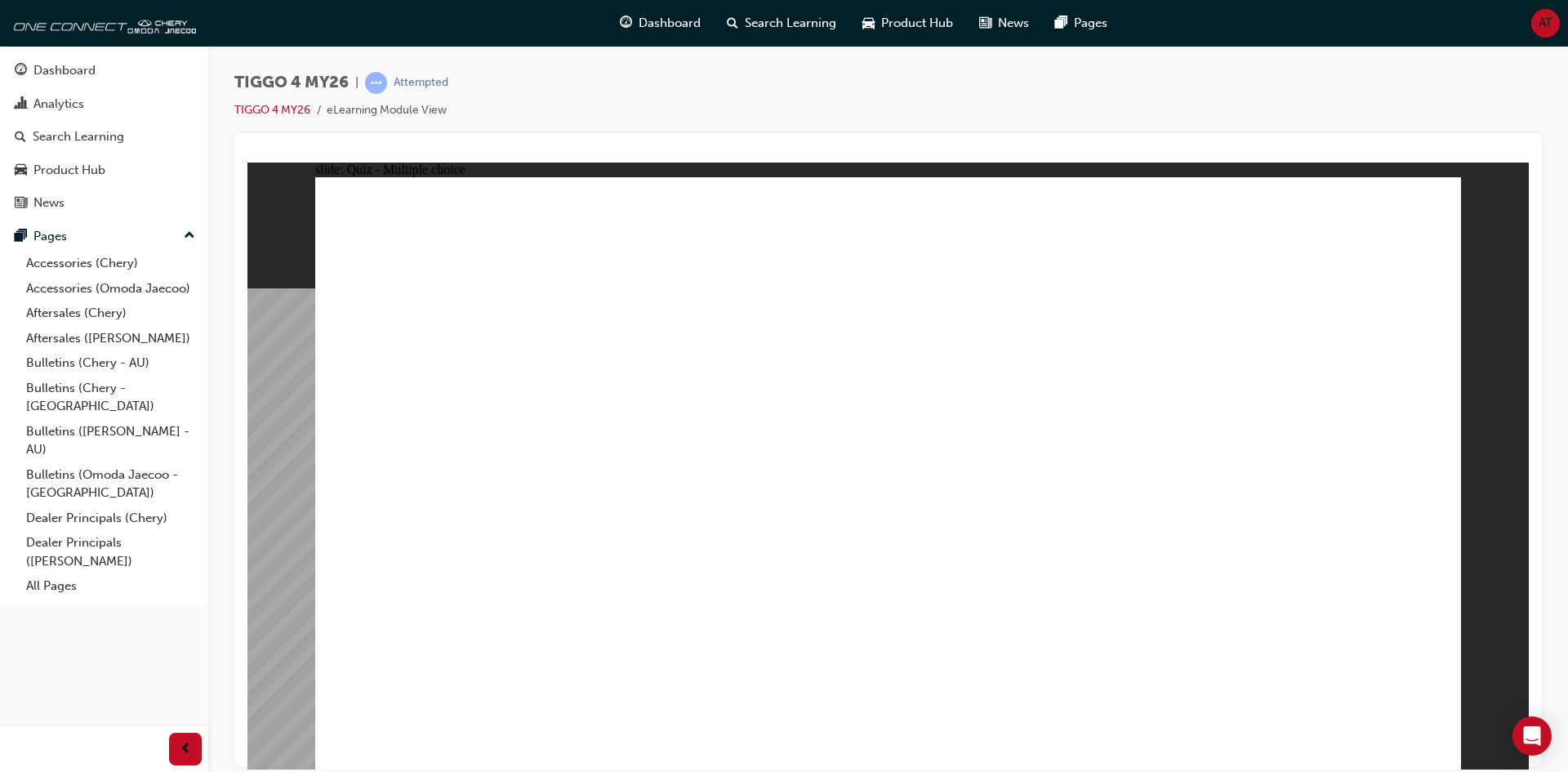
radio input "true"
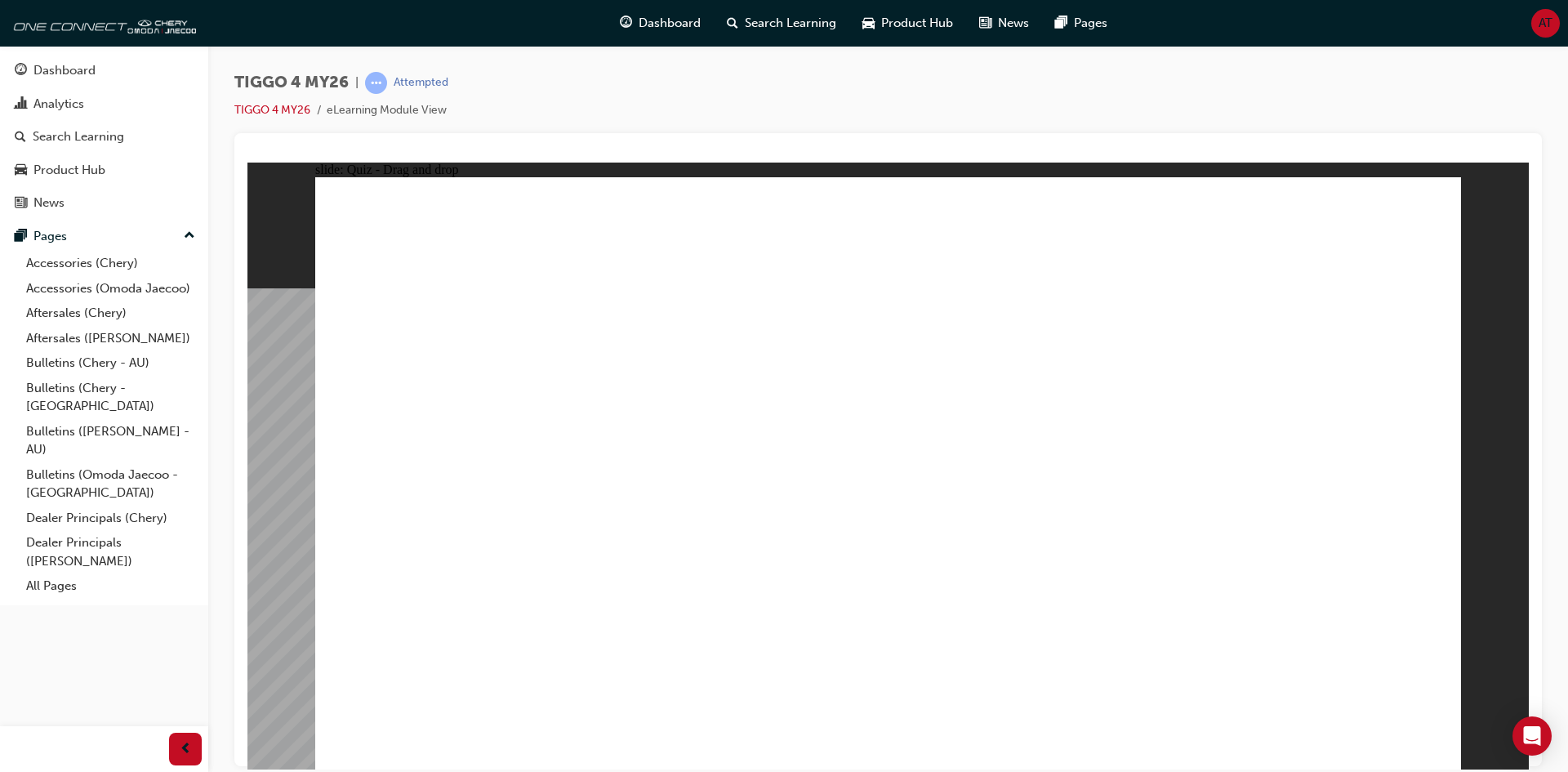
drag, startPoint x: 529, startPoint y: 431, endPoint x: 1303, endPoint y: 380, distance: 775.7
drag, startPoint x: 677, startPoint y: 542, endPoint x: 1196, endPoint y: 447, distance: 527.6
drag, startPoint x: 510, startPoint y: 537, endPoint x: 861, endPoint y: 394, distance: 379.0
drag, startPoint x: 604, startPoint y: 471, endPoint x: 1209, endPoint y: 469, distance: 605.0
drag, startPoint x: 725, startPoint y: 480, endPoint x: 1230, endPoint y: 512, distance: 506.0
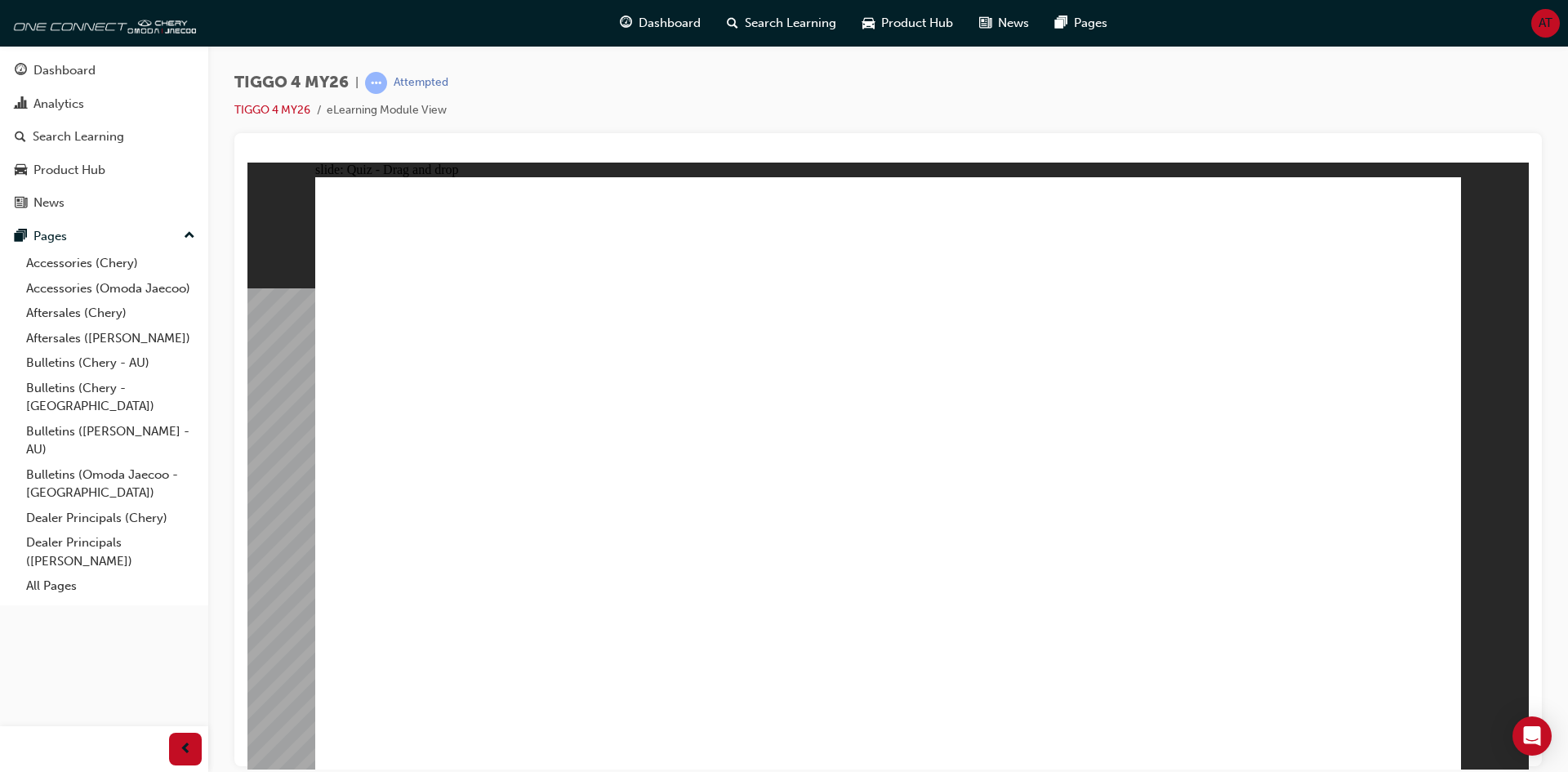
drag, startPoint x: 502, startPoint y: 579, endPoint x: 1324, endPoint y: 546, distance: 822.7
drag, startPoint x: 766, startPoint y: 430, endPoint x: 1289, endPoint y: 574, distance: 542.5
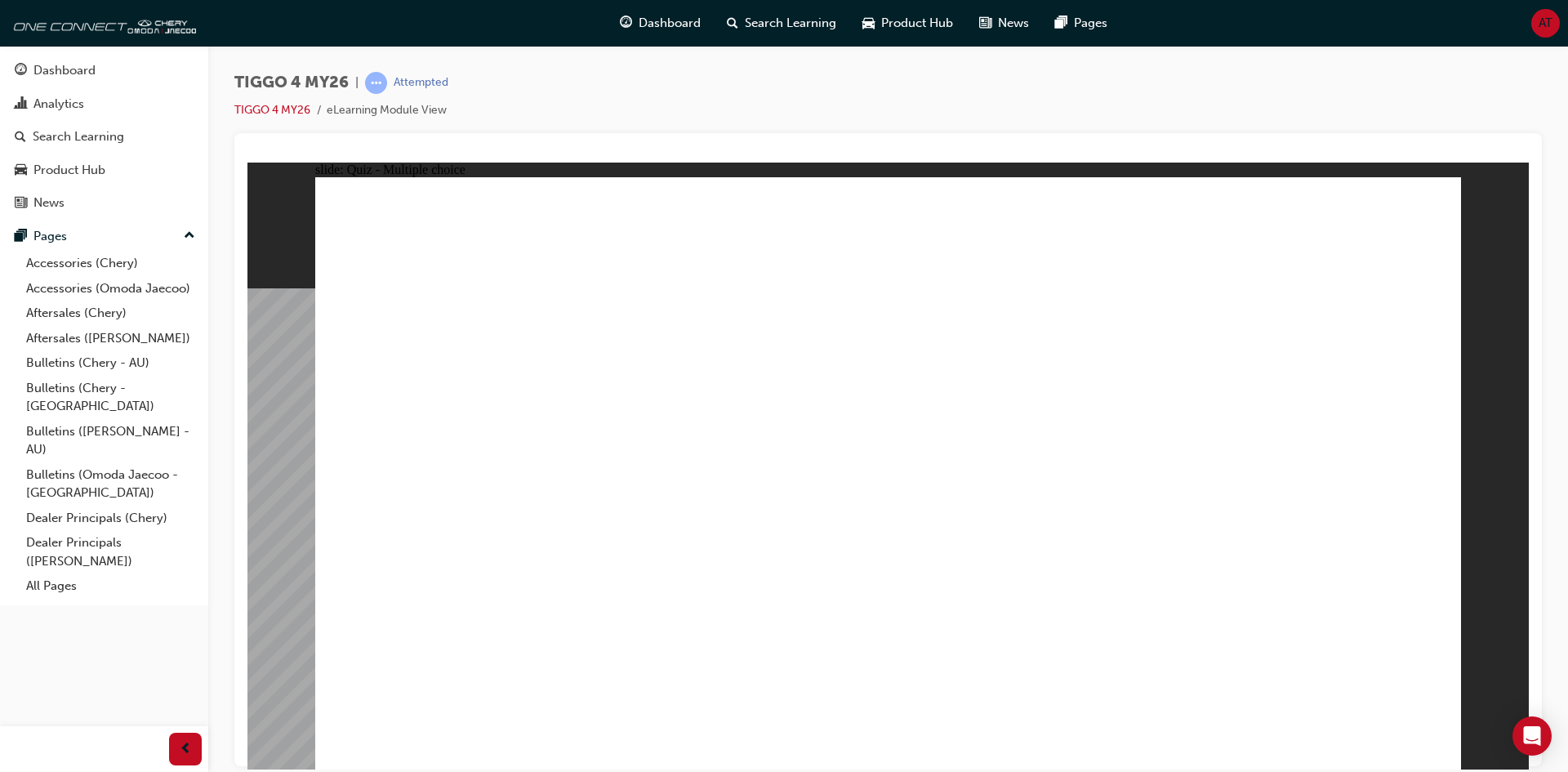
radio input "true"
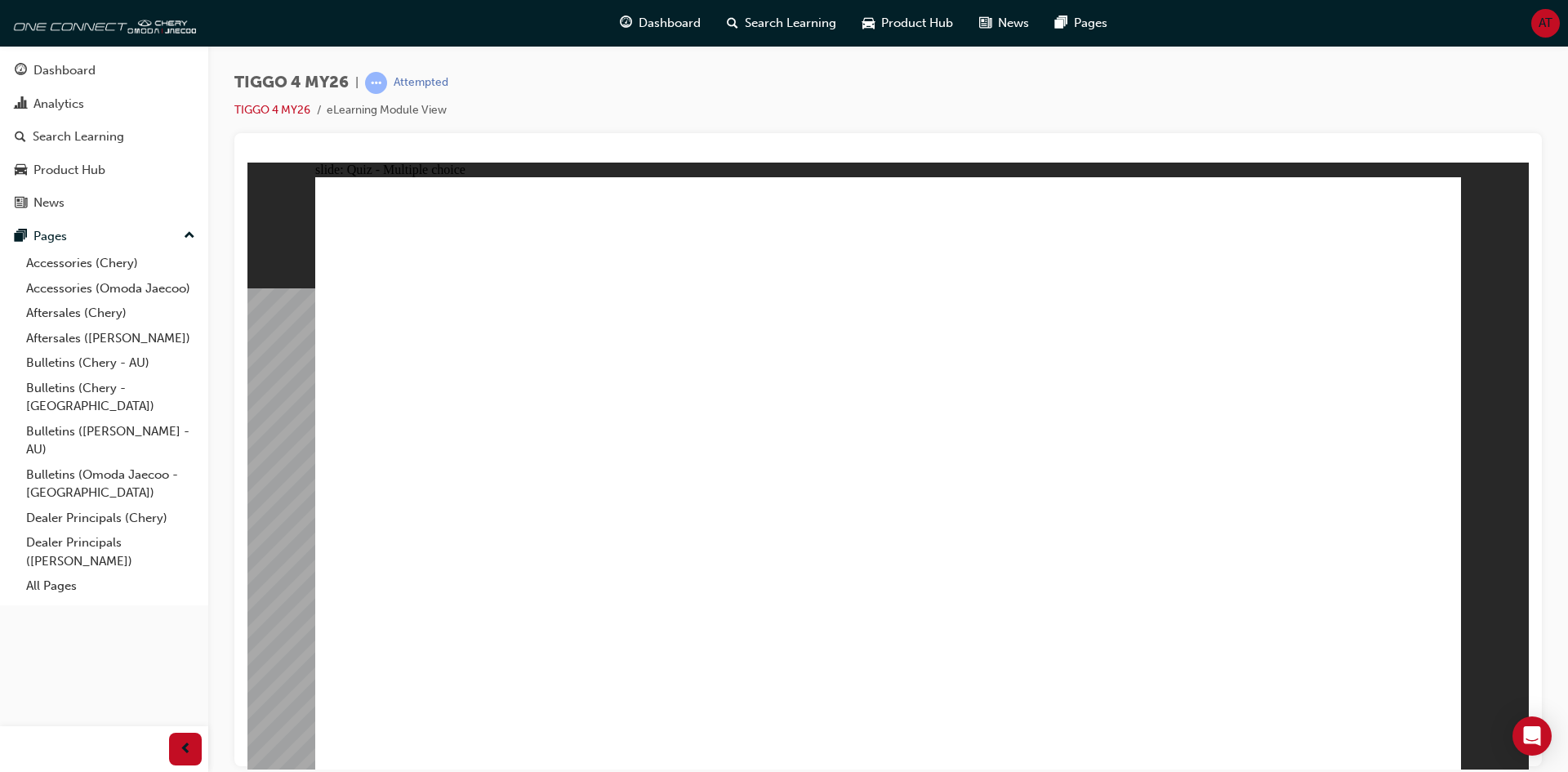
radio input "true"
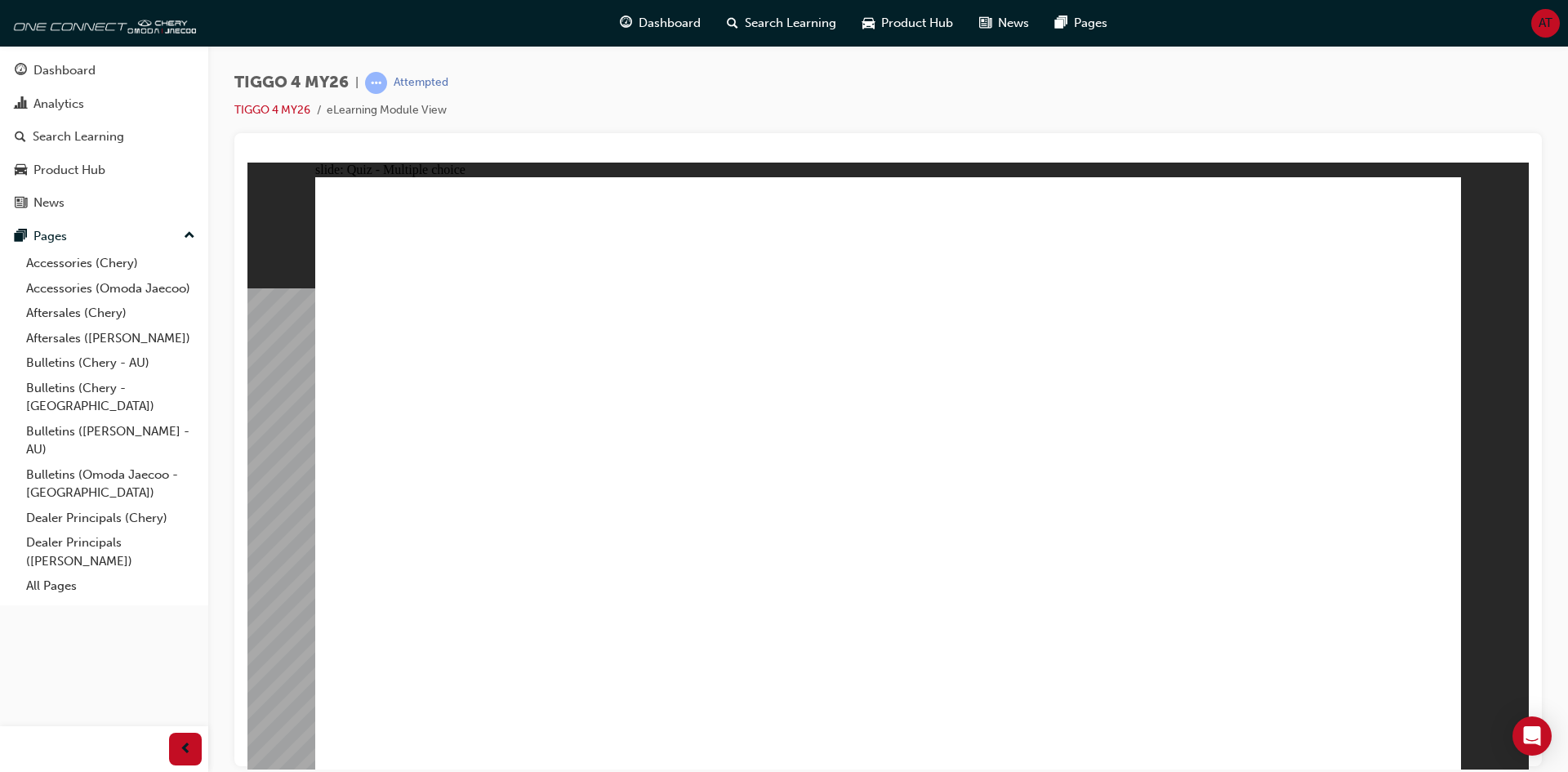
radio input "true"
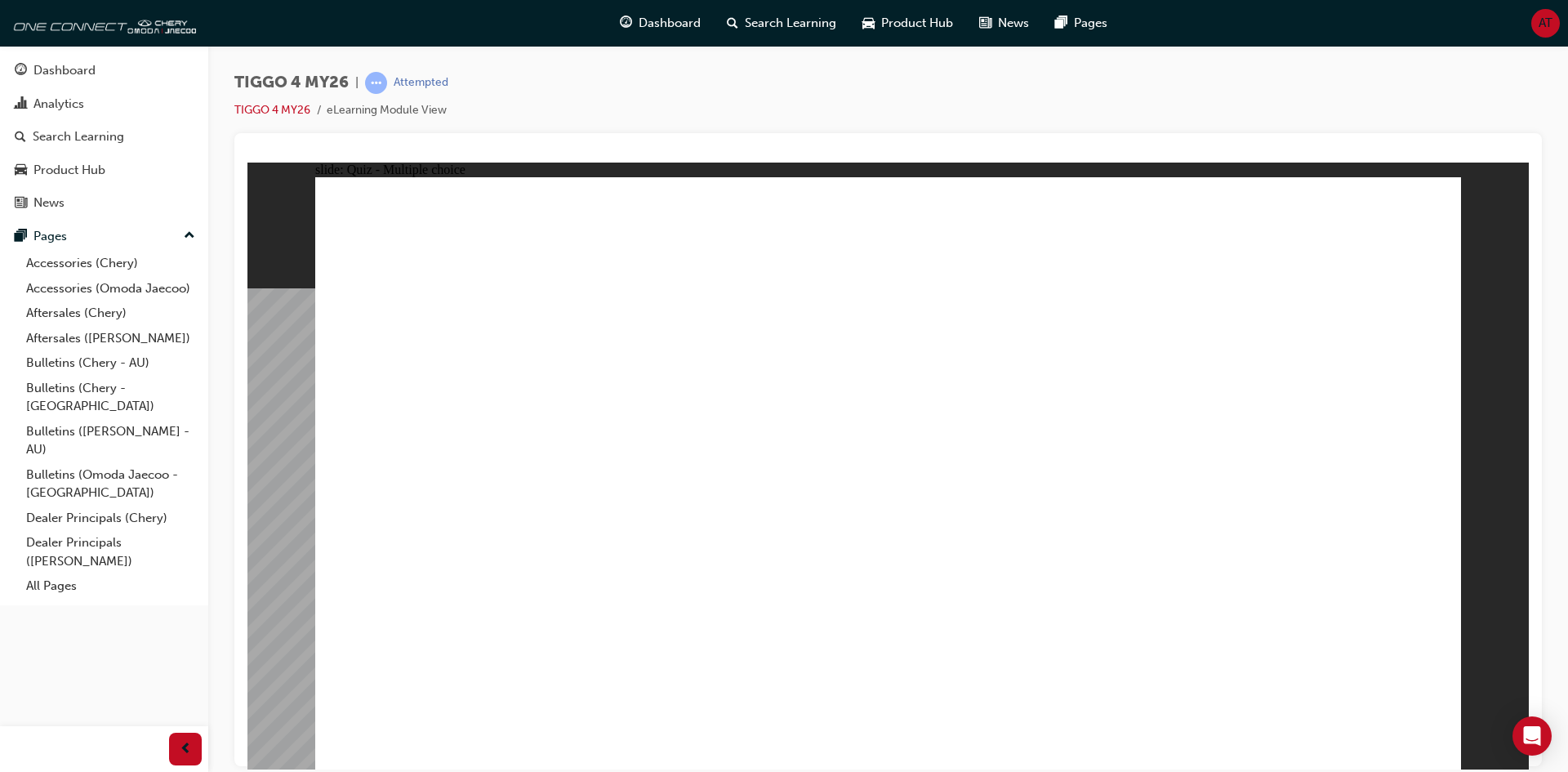
radio input "true"
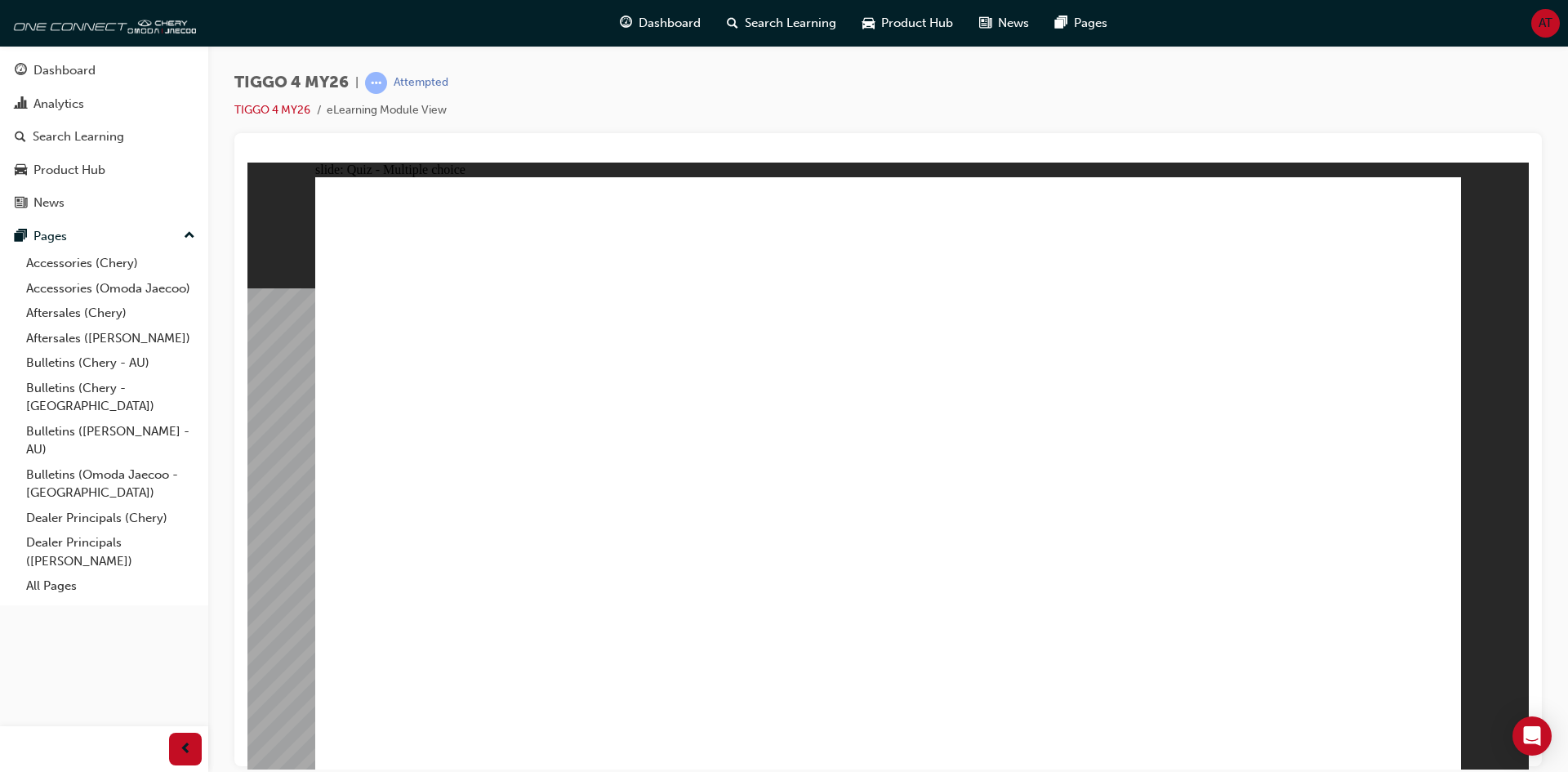
radio input "true"
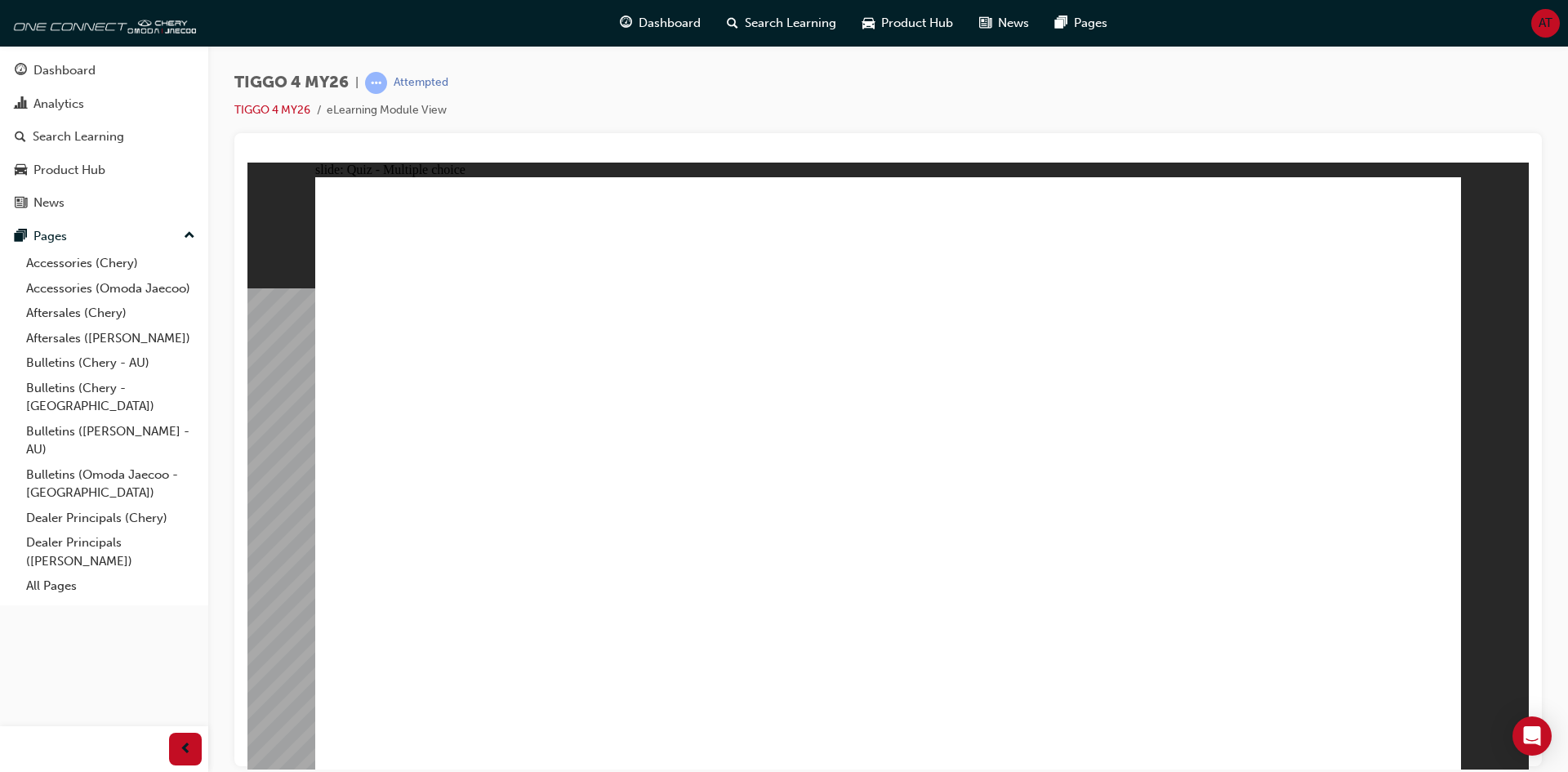
radio input "true"
drag, startPoint x: 1308, startPoint y: 380, endPoint x: 1320, endPoint y: 591, distance: 211.3
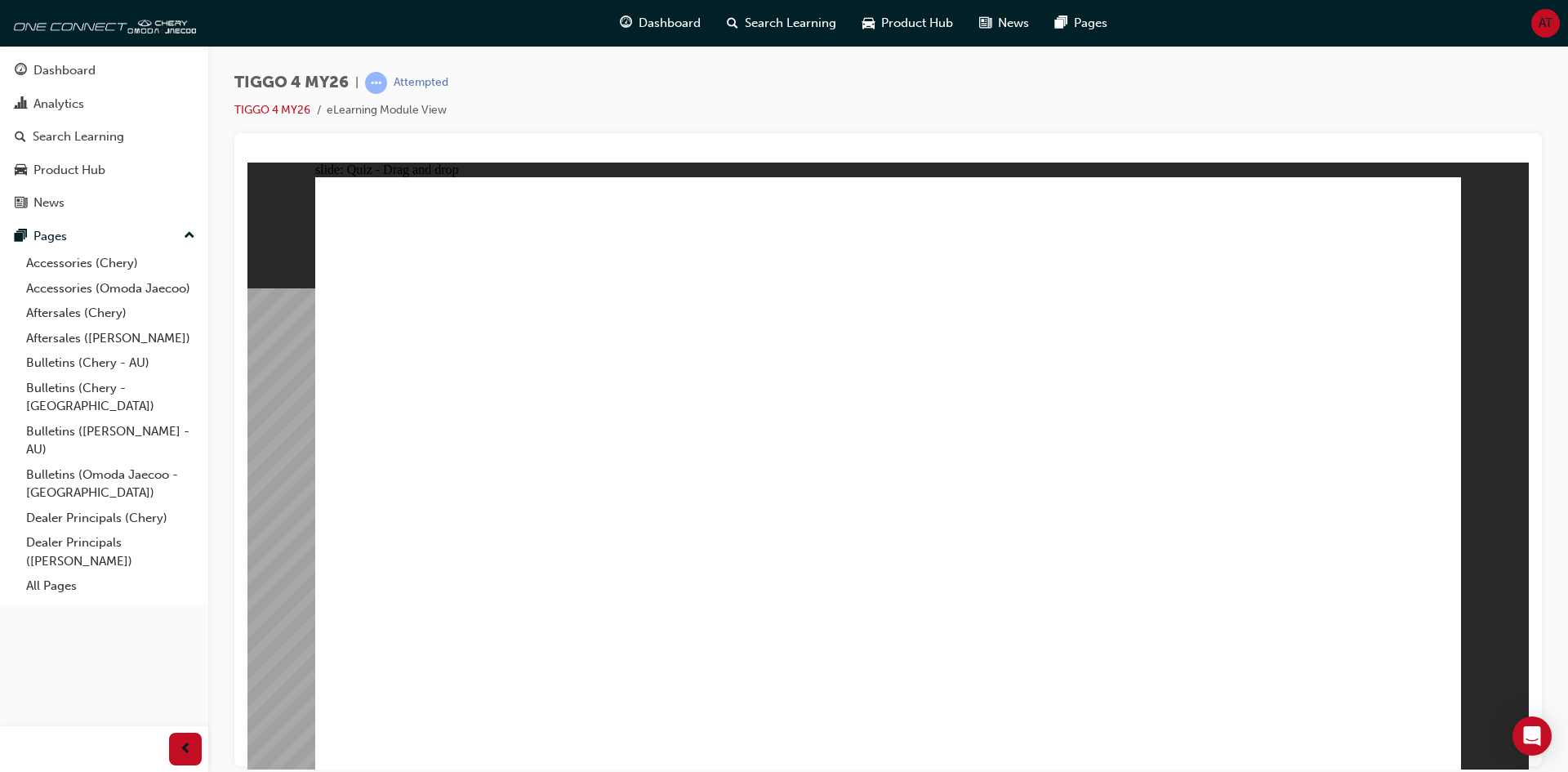
drag, startPoint x: 541, startPoint y: 457, endPoint x: 690, endPoint y: 606, distance: 210.7
drag, startPoint x: 686, startPoint y: 603, endPoint x: 908, endPoint y: 603, distance: 222.0
drag, startPoint x: 668, startPoint y: 378, endPoint x: 680, endPoint y: 599, distance: 221.3
drag, startPoint x: 1114, startPoint y: 376, endPoint x: 437, endPoint y: 621, distance: 720.0
drag, startPoint x: 862, startPoint y: 382, endPoint x: 1086, endPoint y: 614, distance: 322.5
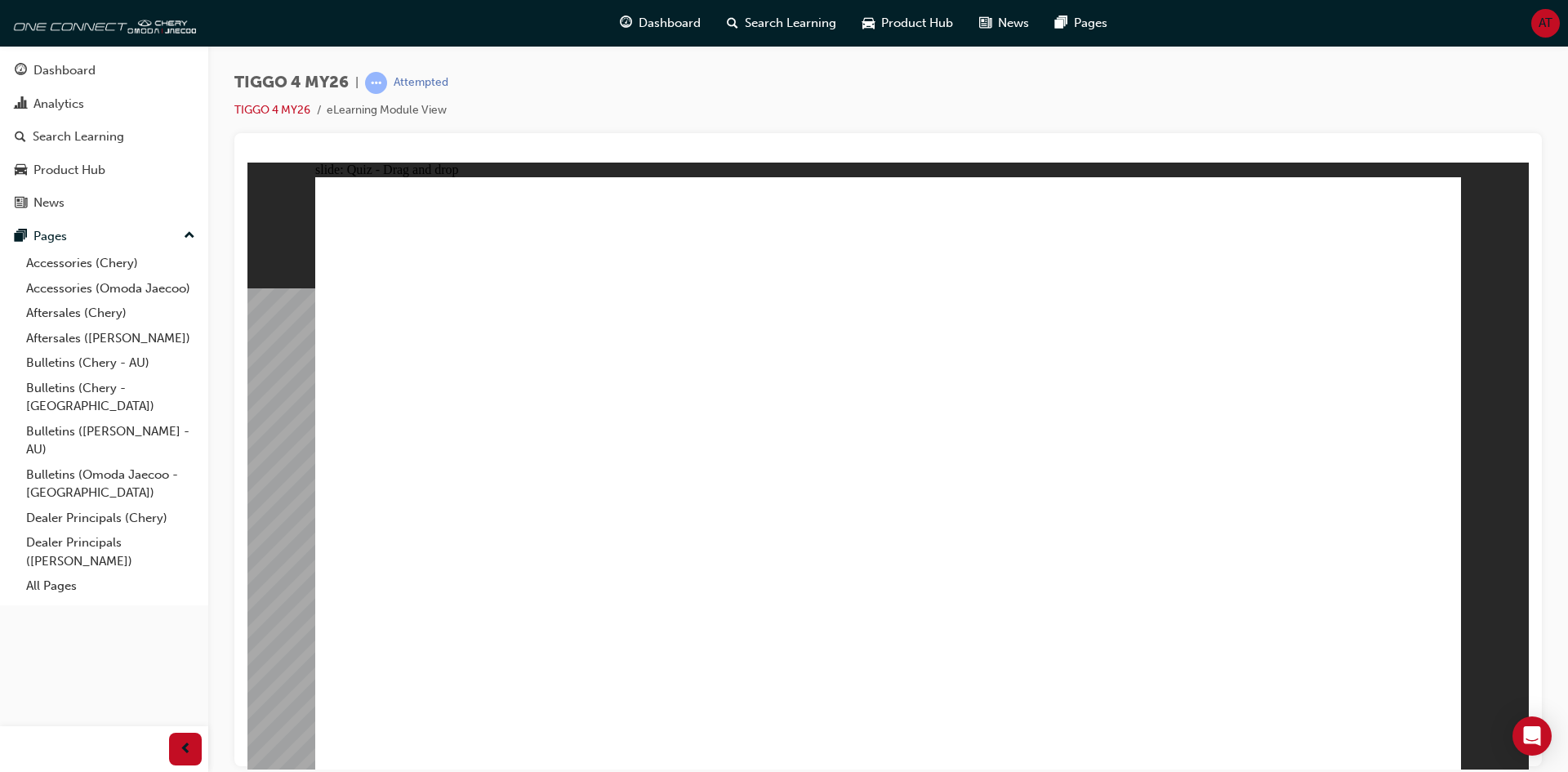
drag, startPoint x: 1129, startPoint y: 430, endPoint x: 1096, endPoint y: 463, distance: 46.7
radio input "true"
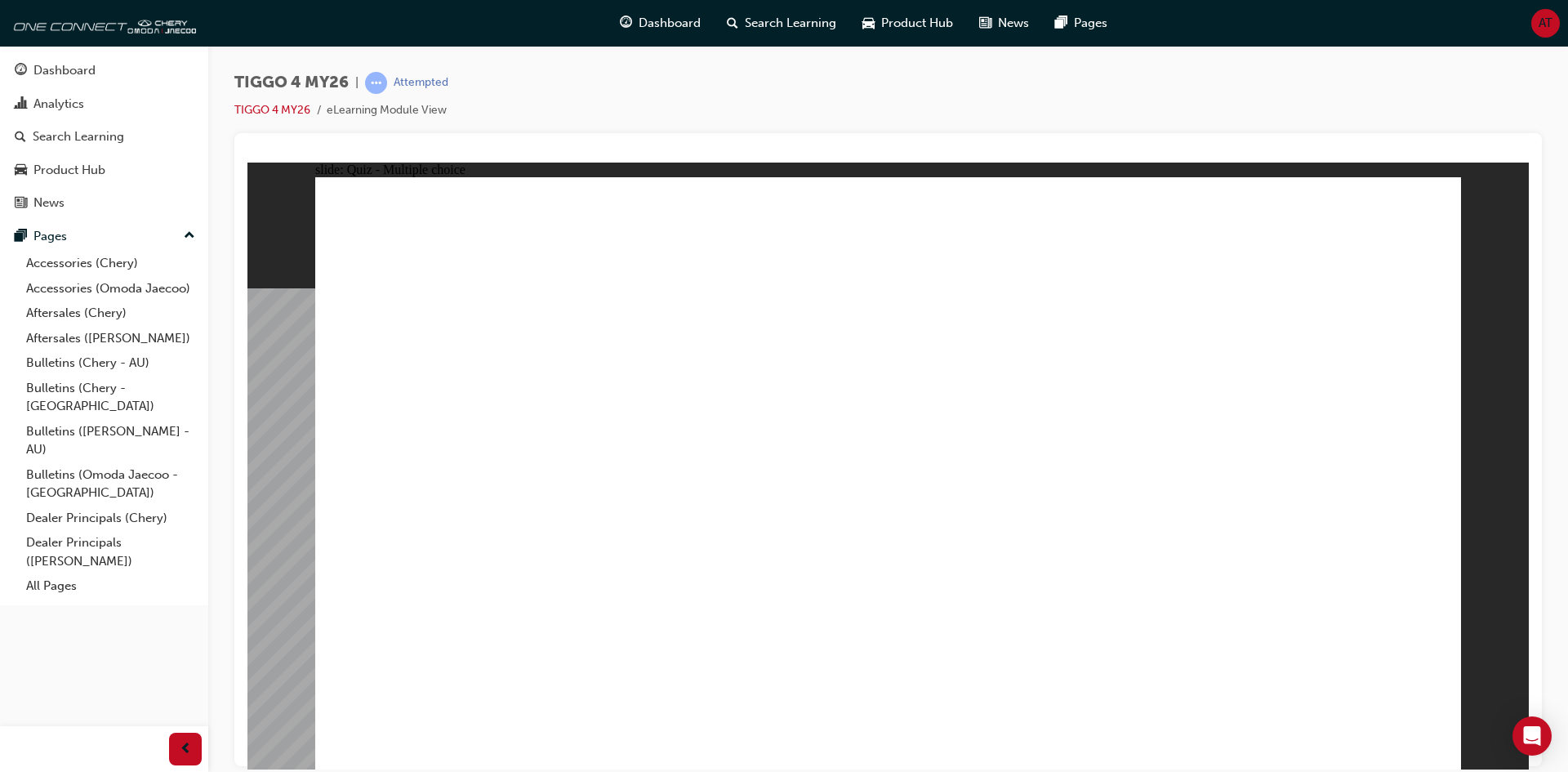
radio input "true"
drag, startPoint x: 472, startPoint y: 421, endPoint x: 1292, endPoint y: 381, distance: 821.0
drag, startPoint x: 726, startPoint y: 415, endPoint x: 849, endPoint y: 411, distance: 123.1
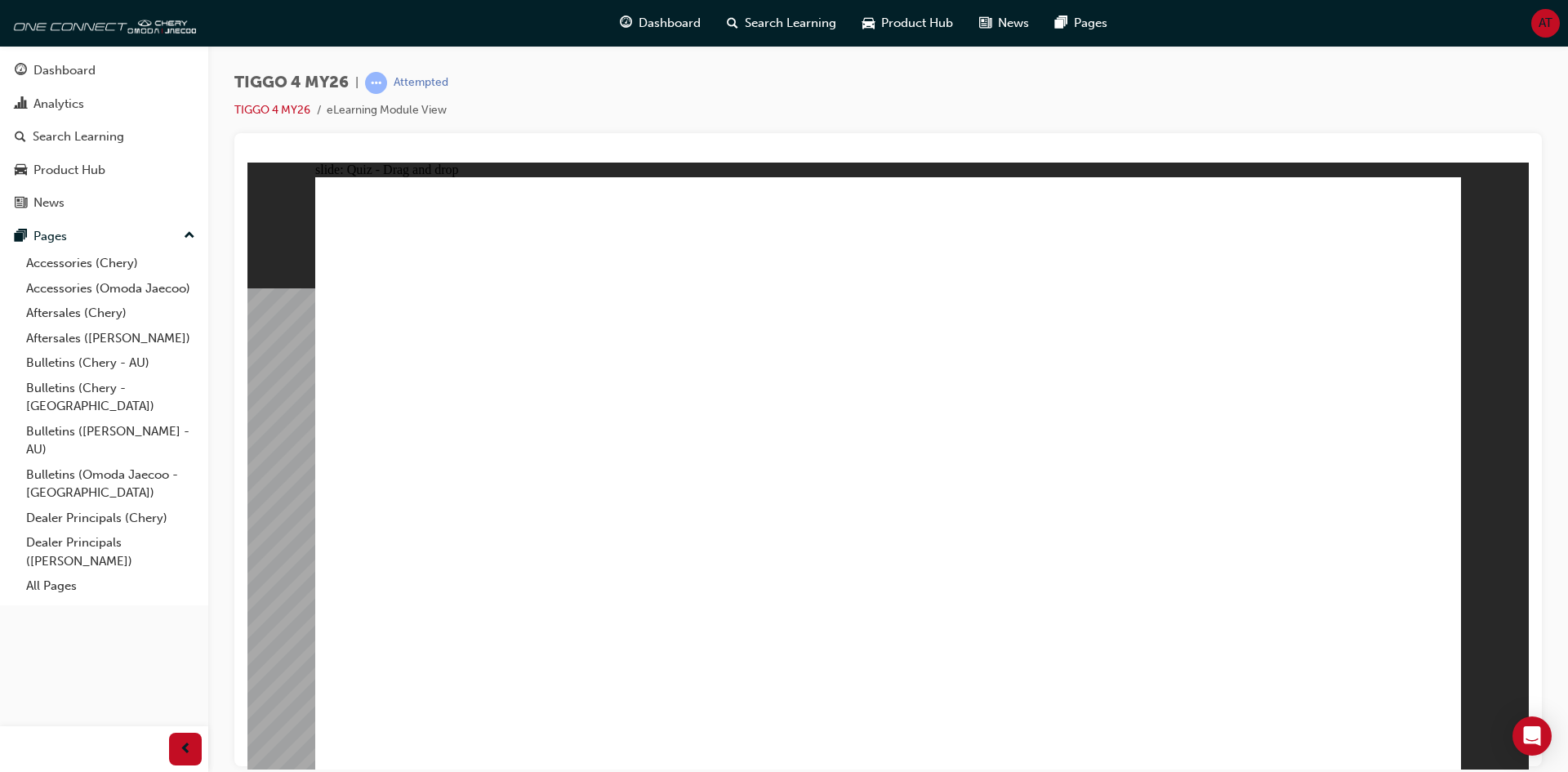
drag, startPoint x: 725, startPoint y: 480, endPoint x: 1258, endPoint y: 416, distance: 536.8
drag, startPoint x: 513, startPoint y: 489, endPoint x: 1253, endPoint y: 481, distance: 740.0
drag, startPoint x: 616, startPoint y: 534, endPoint x: 995, endPoint y: 416, distance: 396.9
drag, startPoint x: 742, startPoint y: 537, endPoint x: 1281, endPoint y: 526, distance: 539.1
drag, startPoint x: 414, startPoint y: 596, endPoint x: 1268, endPoint y: 539, distance: 855.9
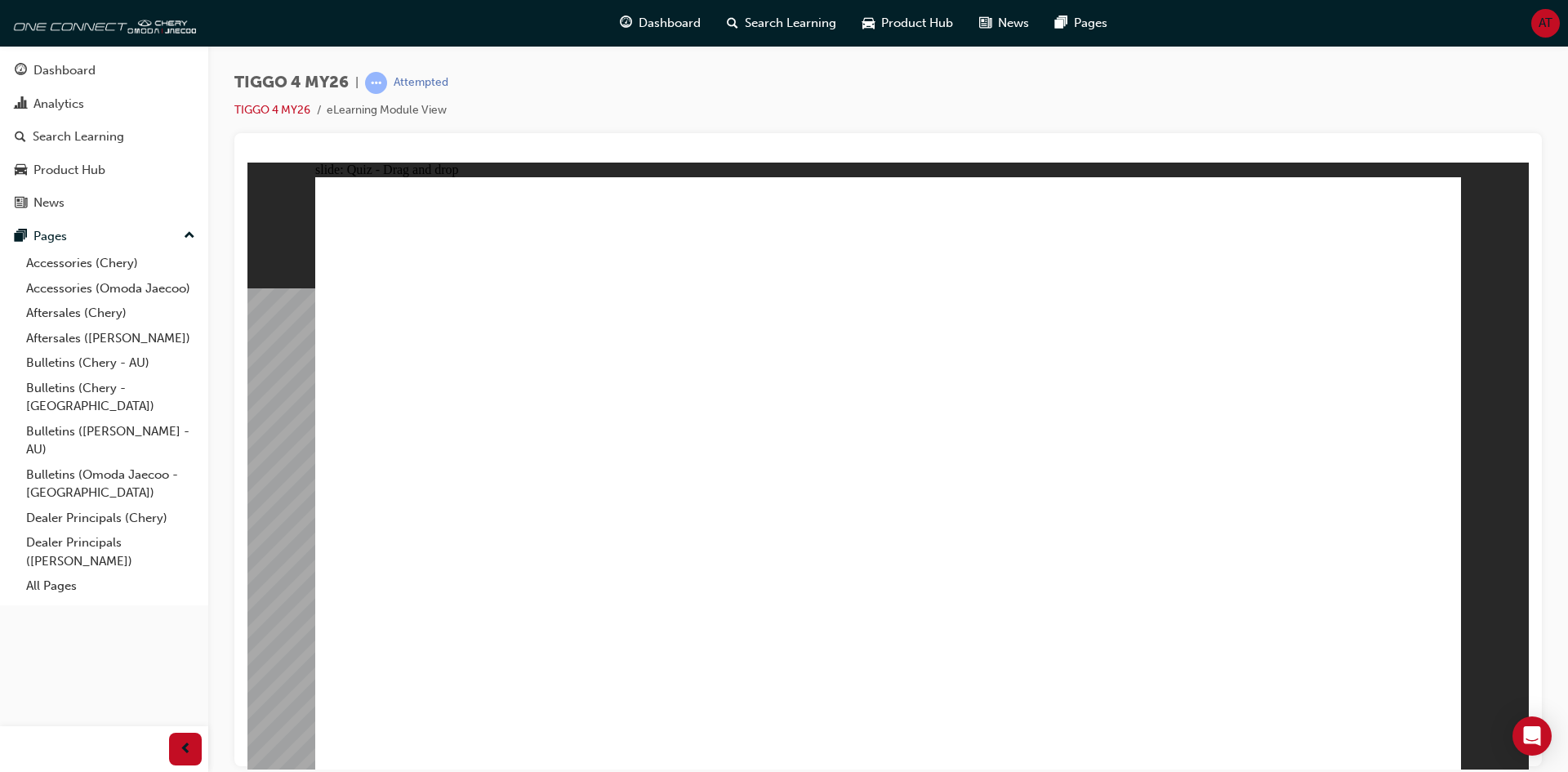
radio input "true"
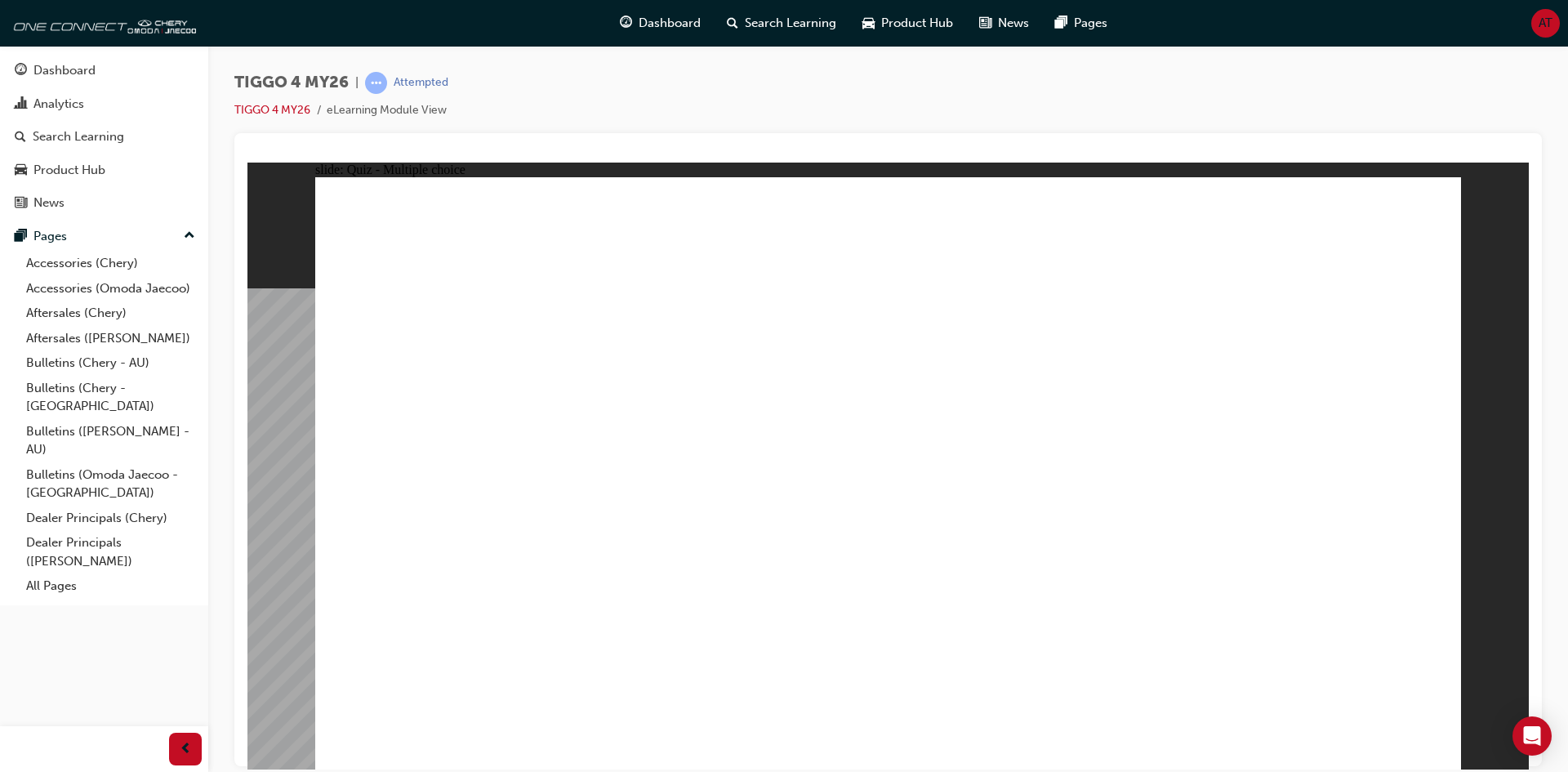
radio input "true"
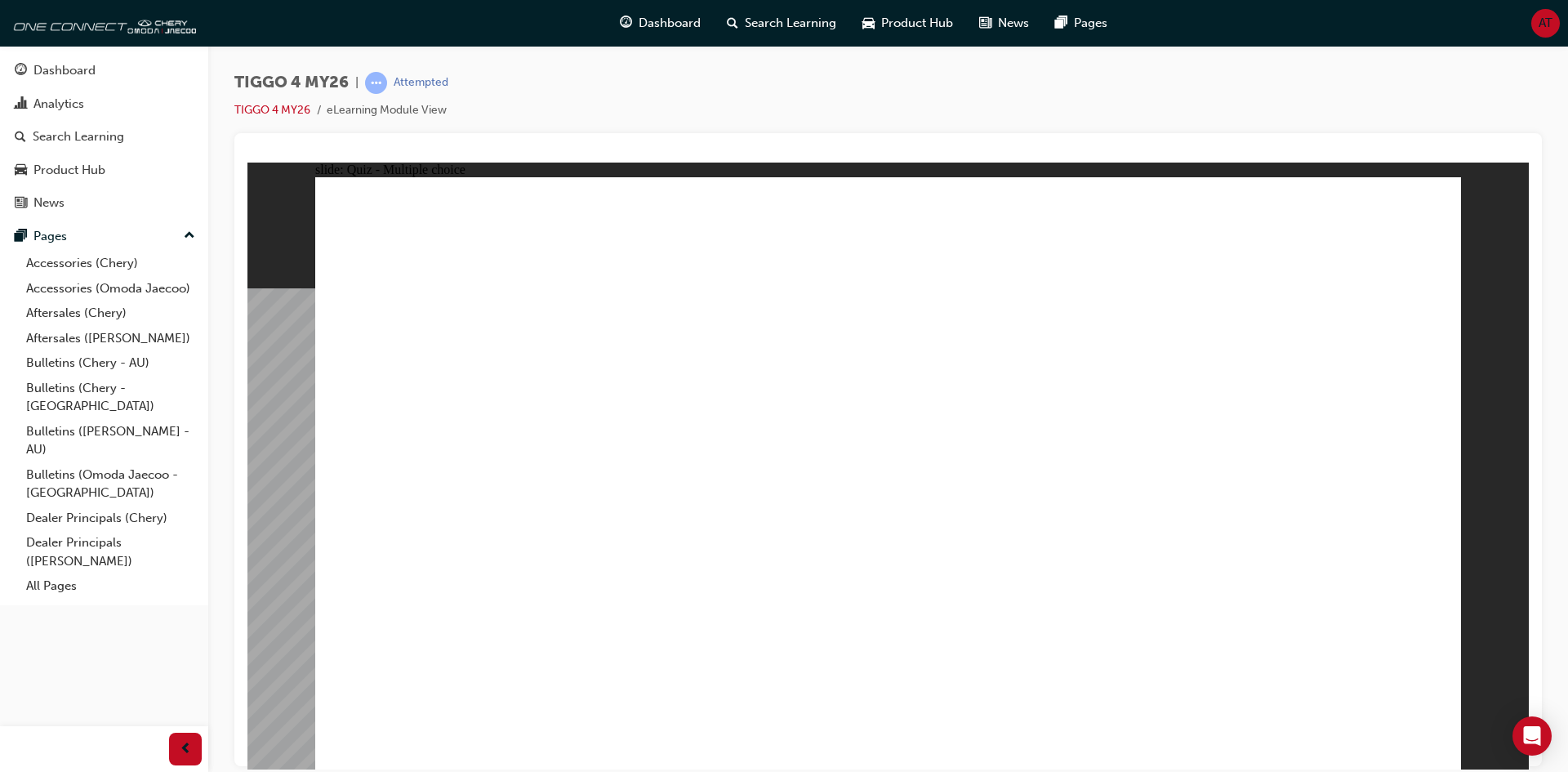
radio input "true"
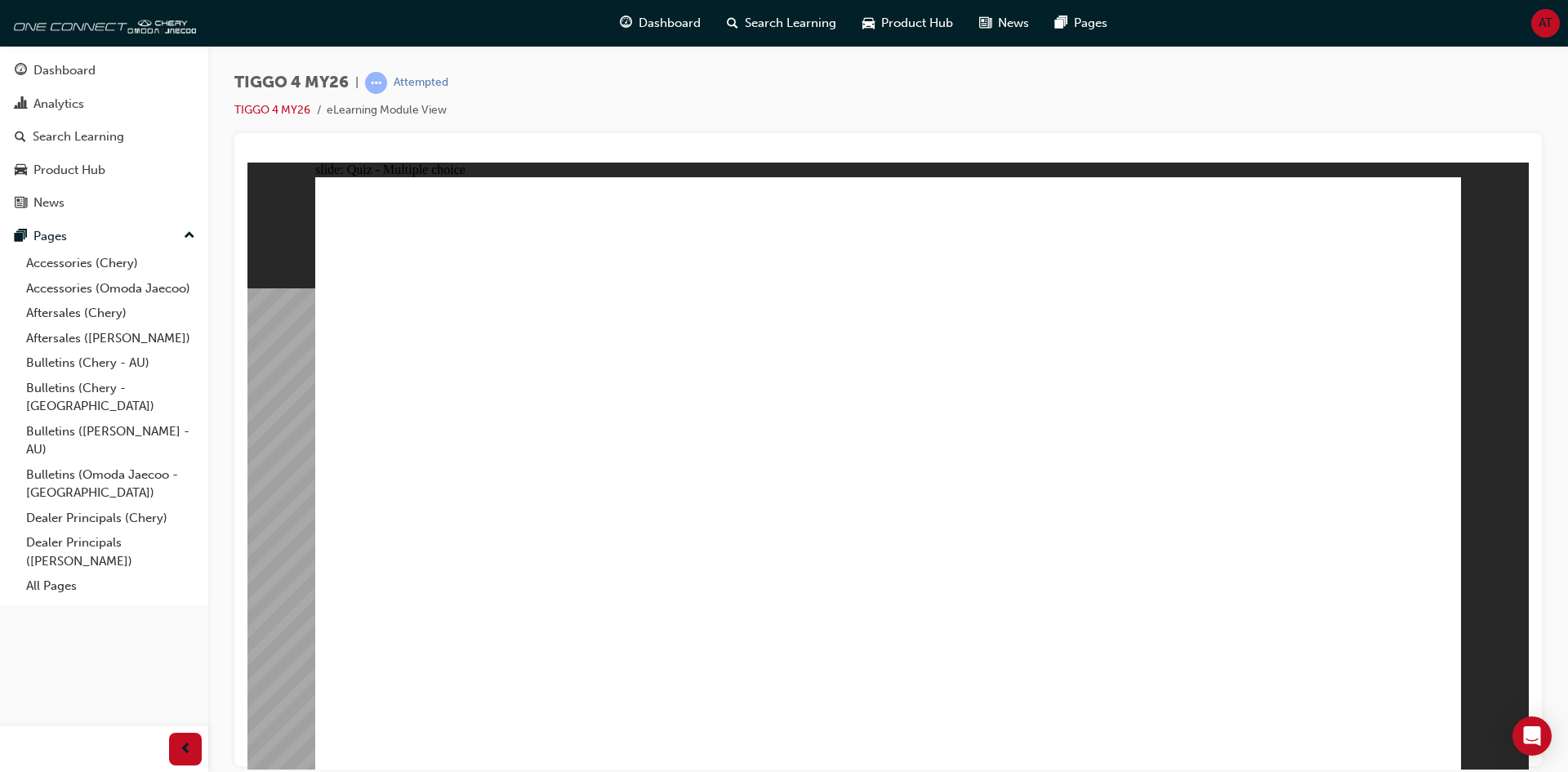
radio input "true"
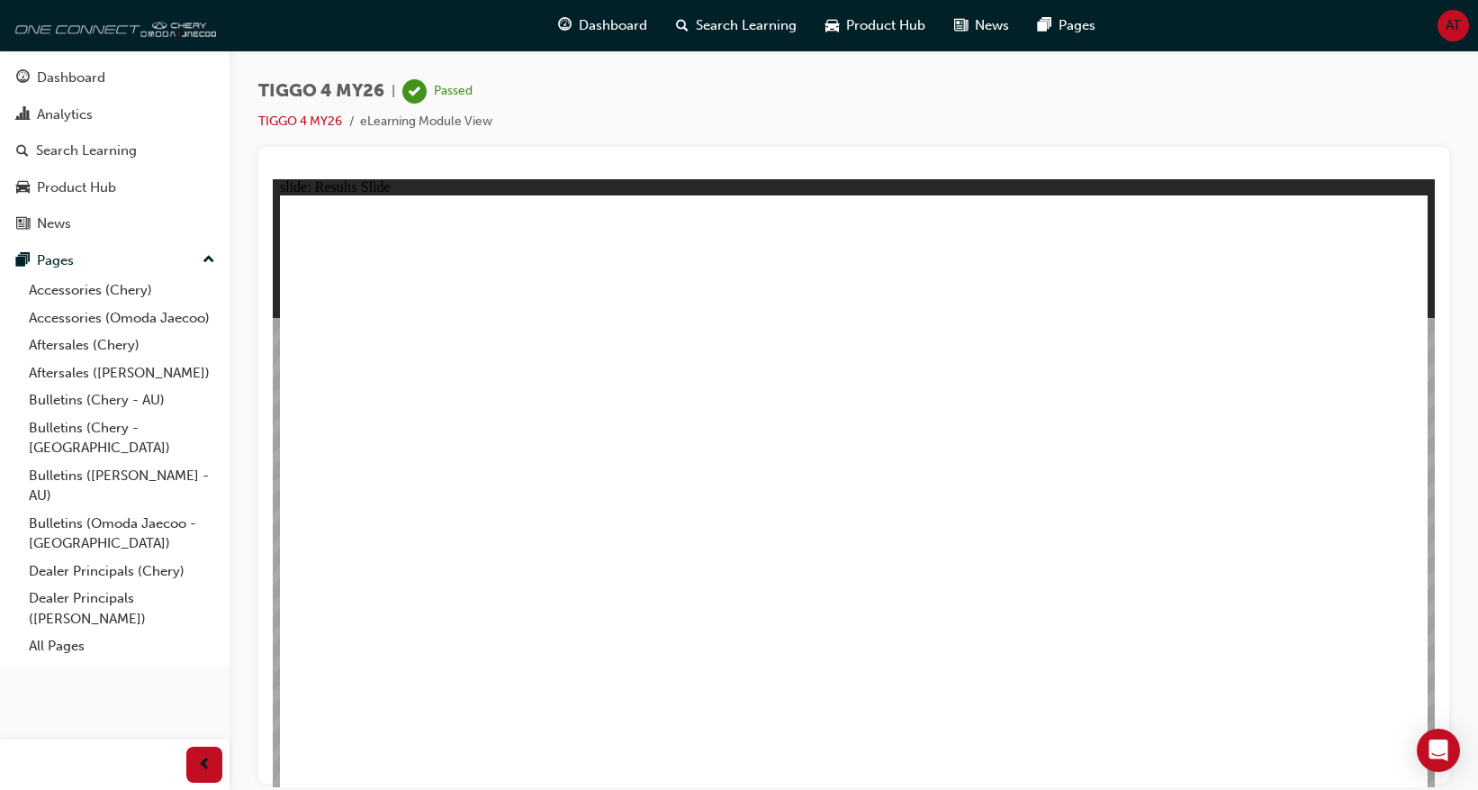
drag, startPoint x: 95, startPoint y: 27, endPoint x: 107, endPoint y: 21, distance: 14.1
click at [95, 27] on img at bounding box center [112, 25] width 207 height 36
